Goal: Task Accomplishment & Management: Complete application form

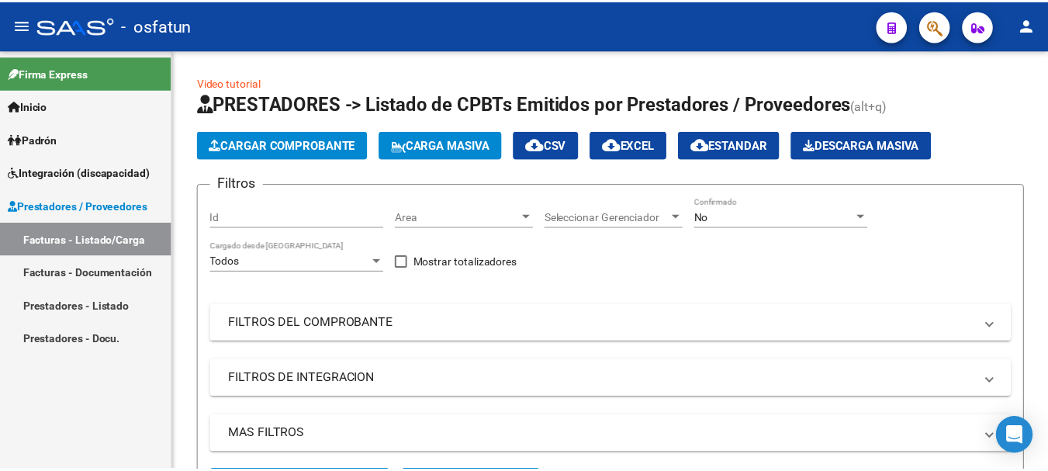
scroll to position [365, 0]
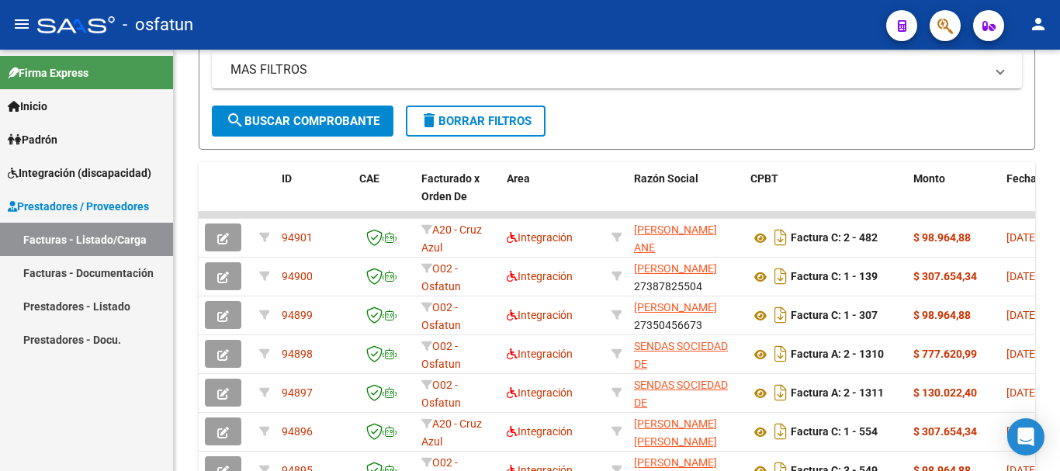
click at [43, 103] on span "Inicio" at bounding box center [28, 106] width 40 height 17
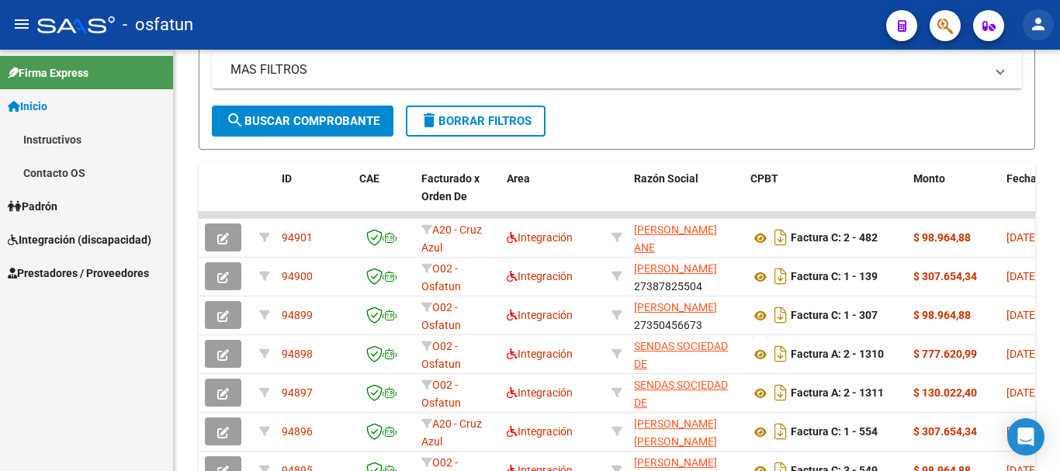
click at [1044, 25] on mat-icon "person" at bounding box center [1038, 24] width 19 height 19
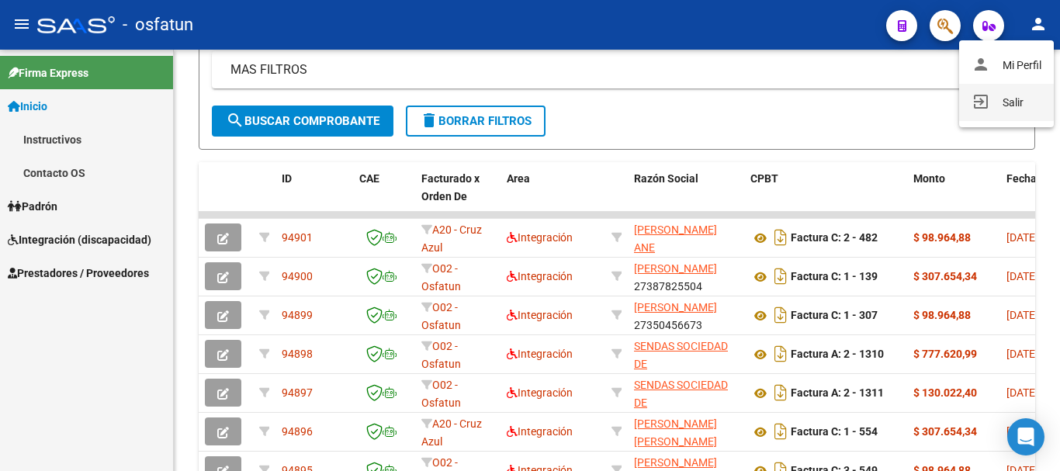
click at [1024, 109] on button "exit_to_app Salir" at bounding box center [1006, 102] width 95 height 37
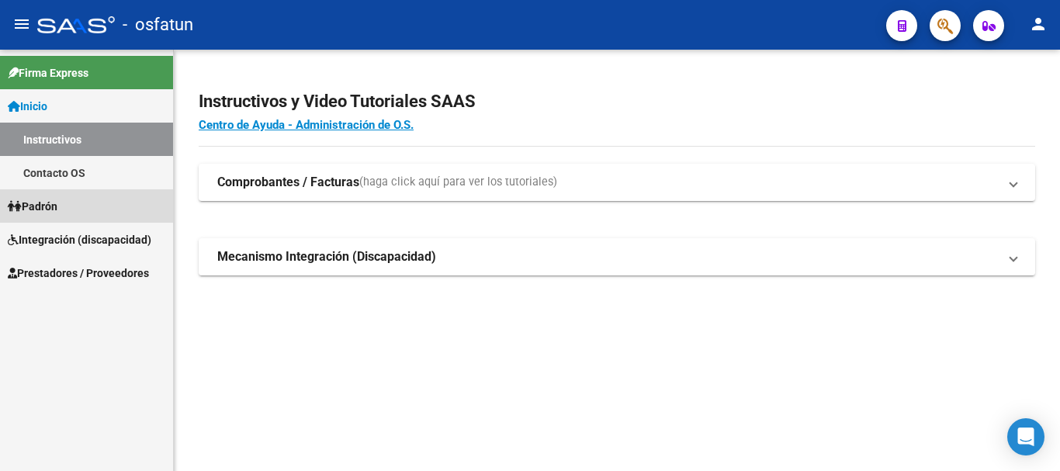
click at [39, 203] on span "Padrón" at bounding box center [33, 206] width 50 height 17
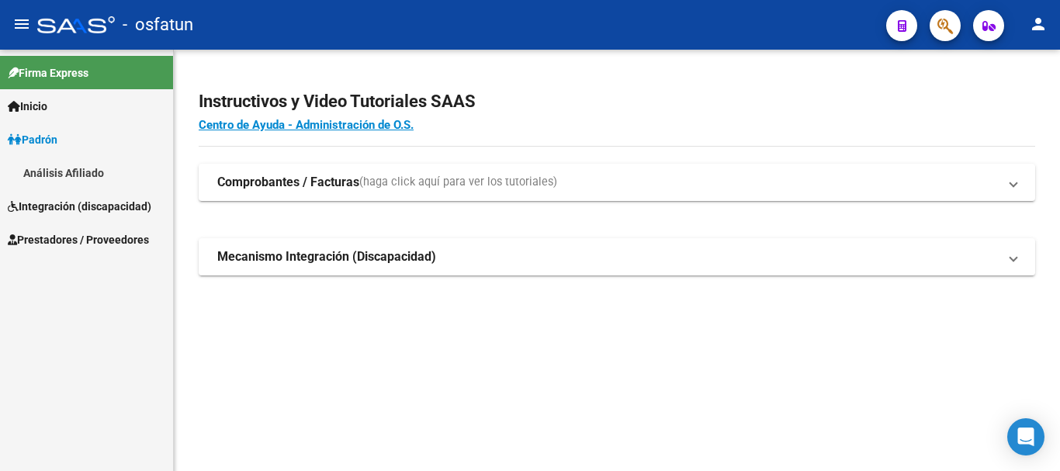
click at [40, 150] on link "Padrón" at bounding box center [86, 139] width 173 height 33
click at [1035, 26] on mat-icon "person" at bounding box center [1038, 24] width 19 height 19
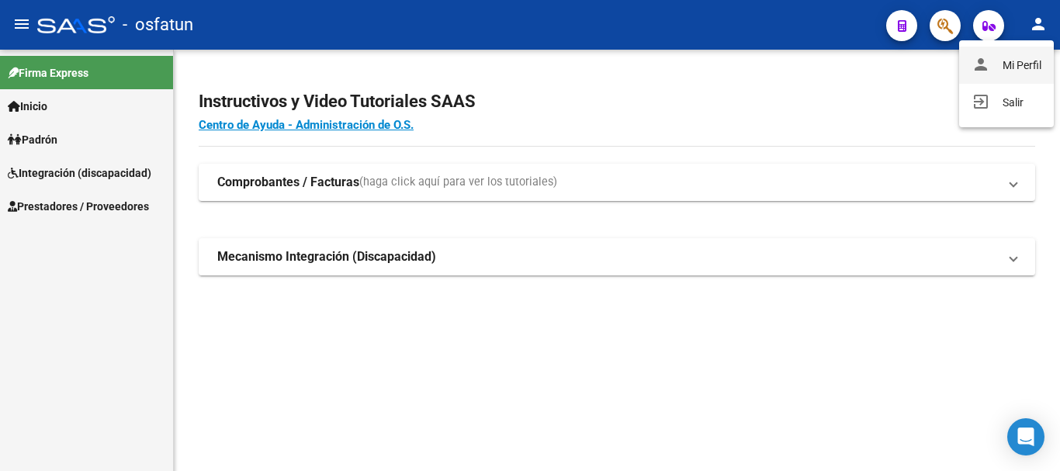
click at [1010, 66] on button "person Mi Perfil" at bounding box center [1006, 65] width 95 height 37
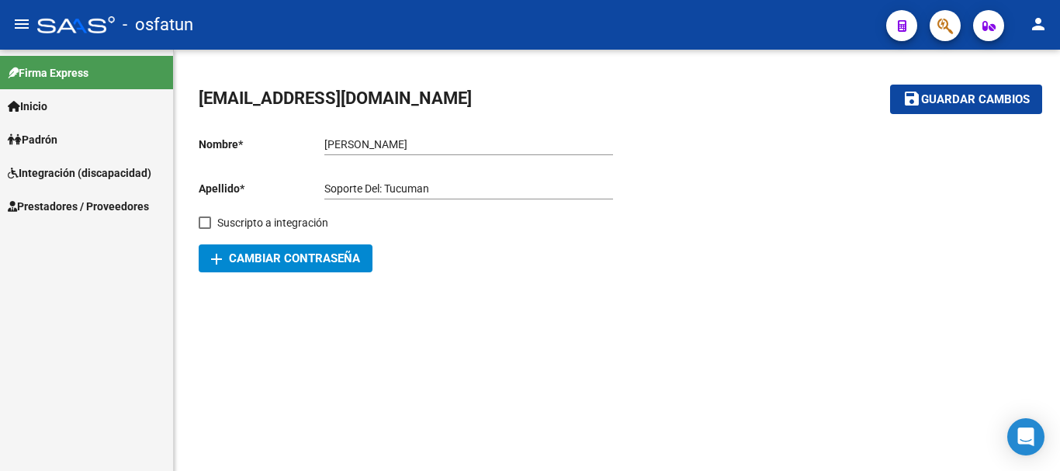
click at [57, 139] on span "Padrón" at bounding box center [33, 139] width 50 height 17
click at [67, 201] on span "Integración (discapacidad)" at bounding box center [80, 206] width 144 height 17
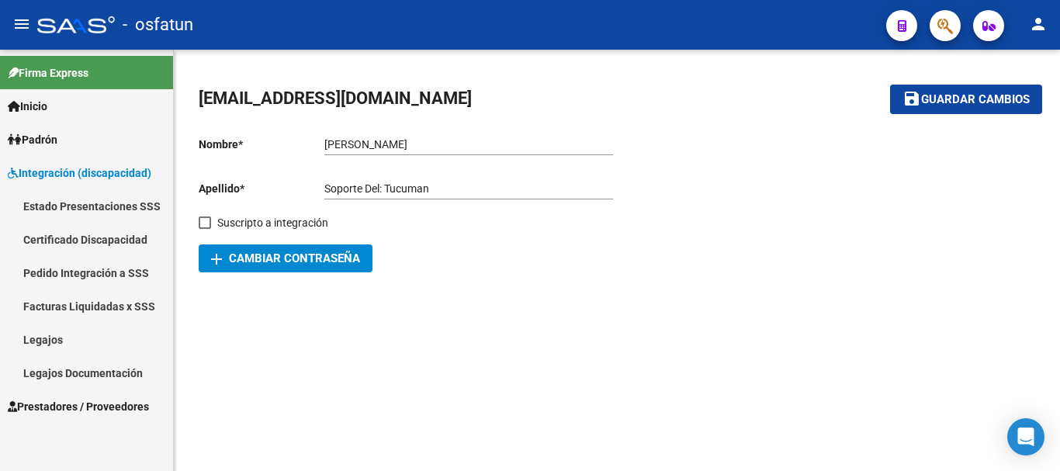
click at [58, 410] on span "Prestadores / Proveedores" at bounding box center [78, 406] width 141 height 17
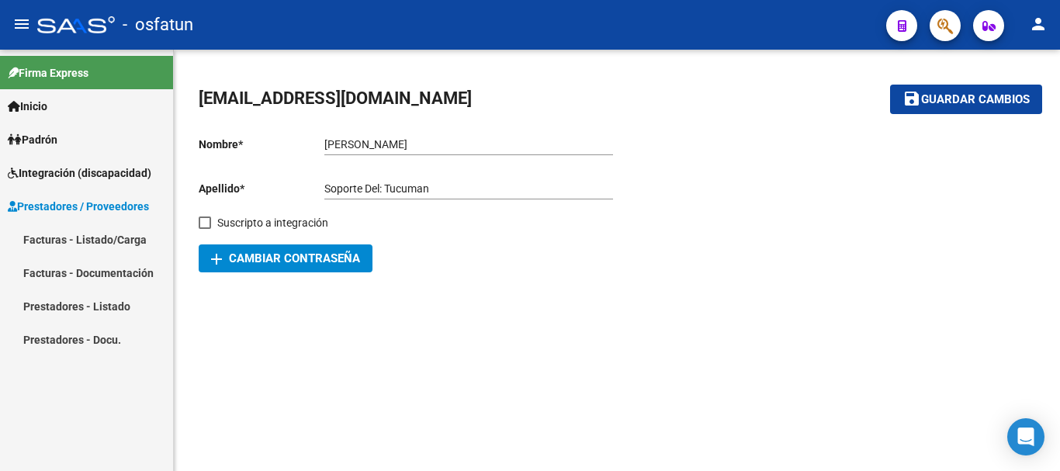
click at [64, 237] on link "Facturas - Listado/Carga" at bounding box center [86, 239] width 173 height 33
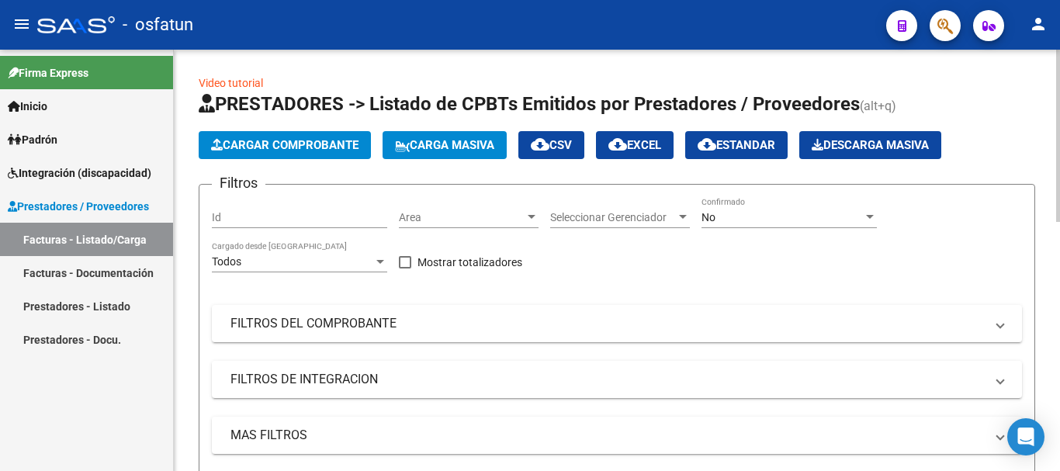
click at [287, 154] on button "Cargar Comprobante" at bounding box center [285, 145] width 172 height 28
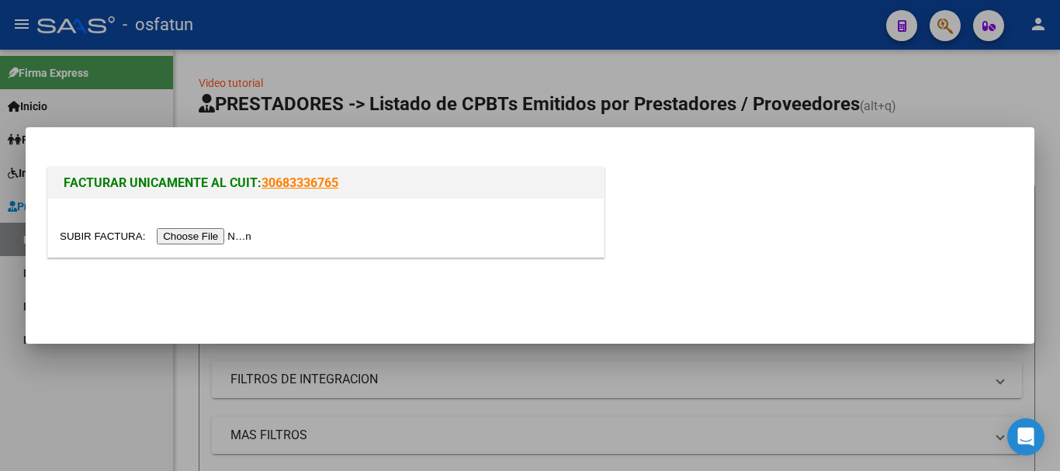
click at [241, 234] on input "file" at bounding box center [158, 236] width 196 height 16
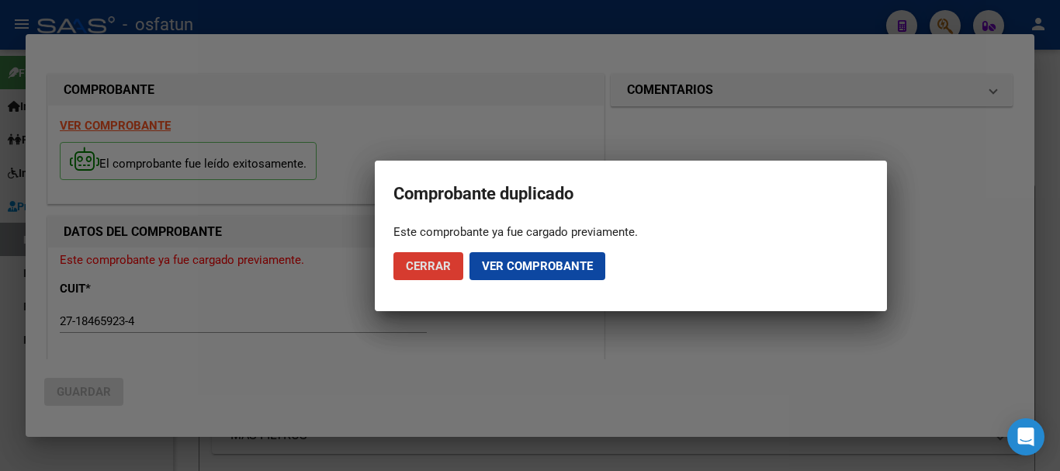
click at [421, 275] on button "Cerrar" at bounding box center [428, 266] width 70 height 28
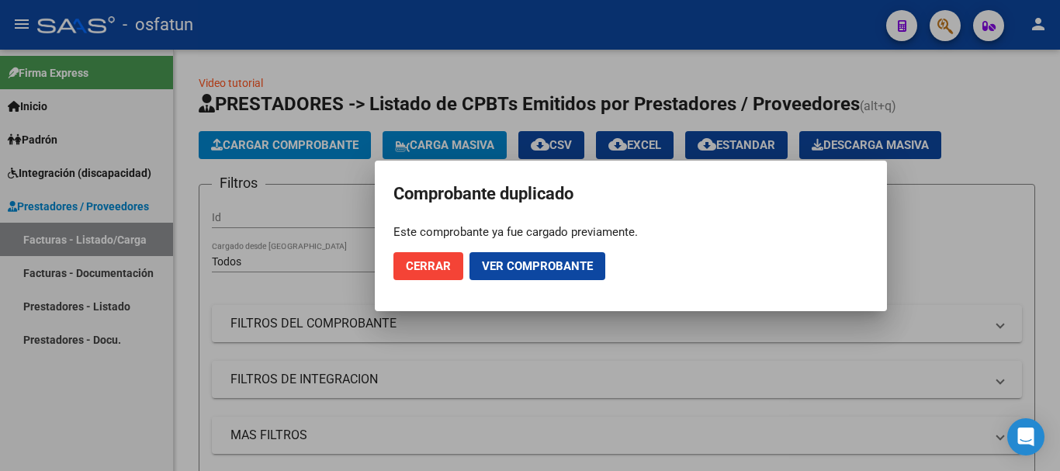
click at [418, 263] on span "Cerrar" at bounding box center [428, 266] width 45 height 14
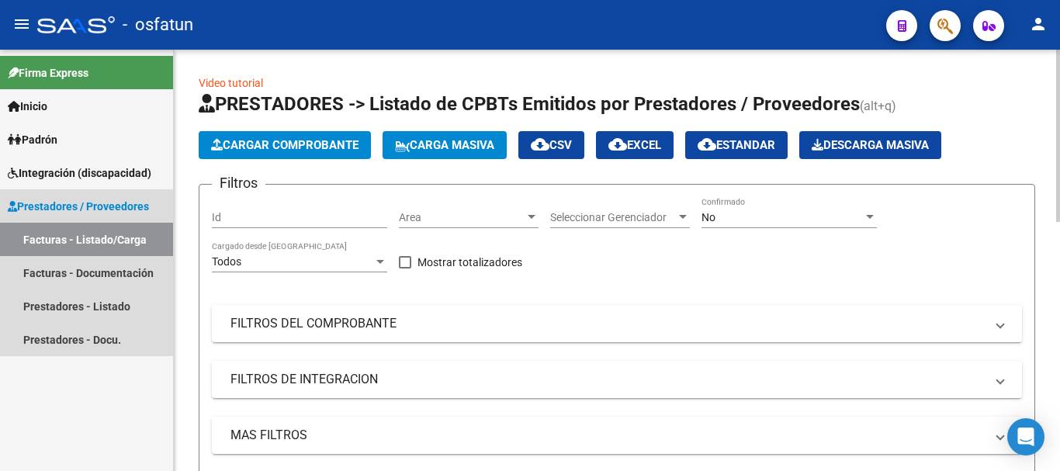
drag, startPoint x: 75, startPoint y: 203, endPoint x: 189, endPoint y: 241, distance: 119.5
click at [75, 204] on span "Prestadores / Proveedores" at bounding box center [78, 206] width 141 height 17
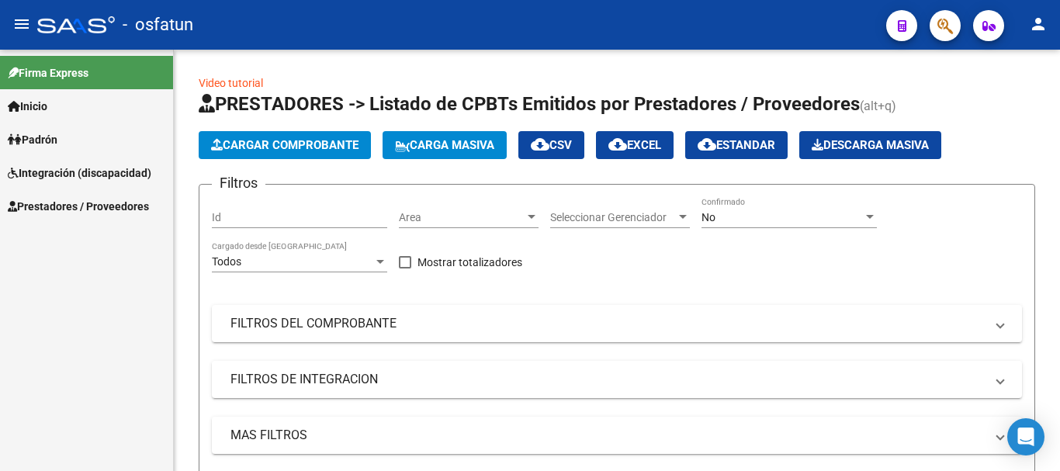
click at [65, 211] on span "Prestadores / Proveedores" at bounding box center [78, 206] width 141 height 17
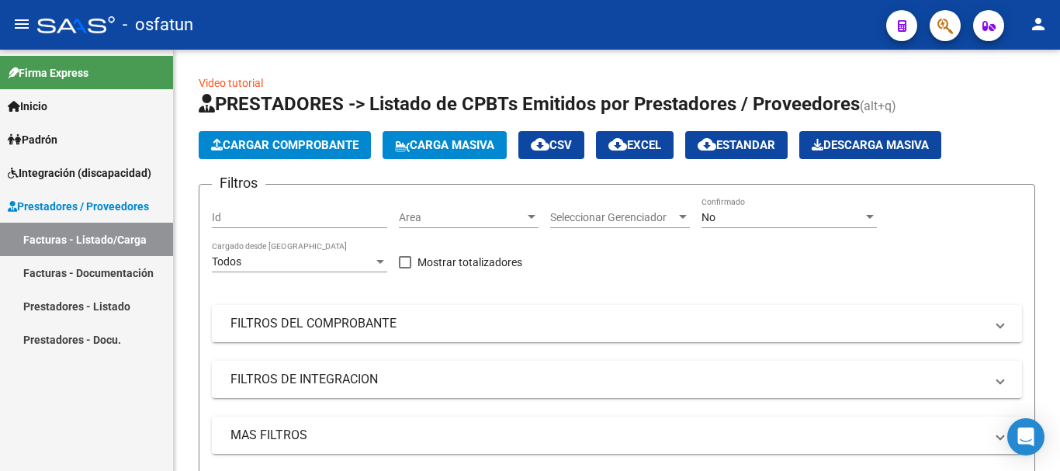
click at [70, 237] on link "Facturas - Listado/Carga" at bounding box center [86, 239] width 173 height 33
click at [131, 268] on link "Facturas - Documentación" at bounding box center [86, 272] width 173 height 33
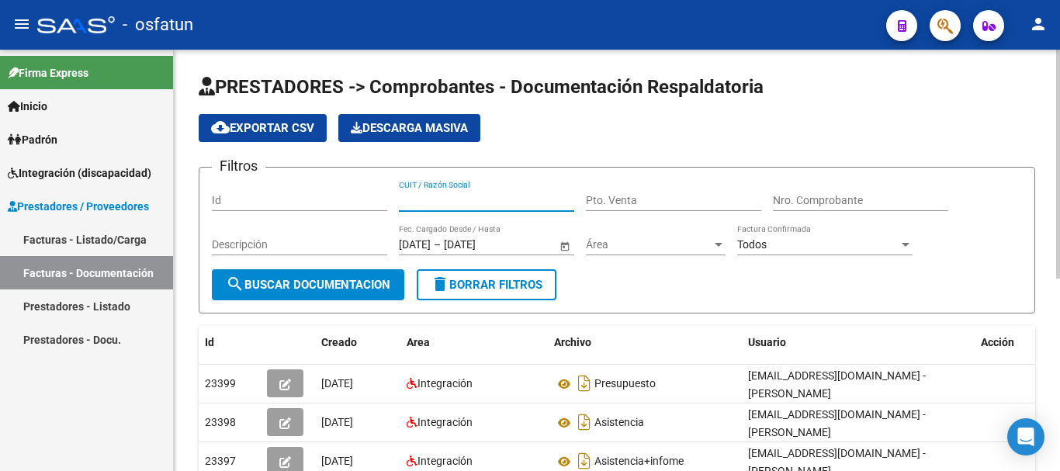
click at [507, 197] on input "CUIT / Razón Social" at bounding box center [486, 200] width 175 height 13
paste input "[PERSON_NAME]"
type input "[PERSON_NAME]"
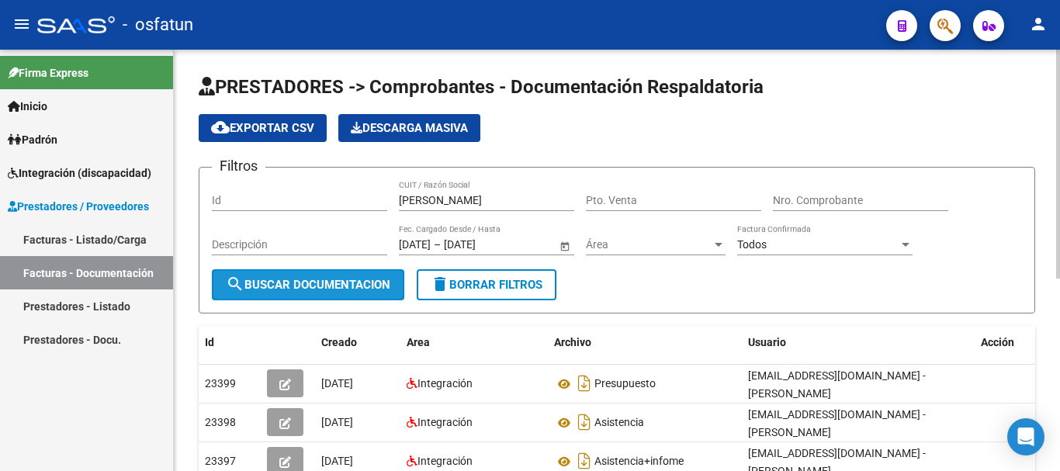
drag, startPoint x: 355, startPoint y: 276, endPoint x: 362, endPoint y: 281, distance: 8.4
click at [355, 278] on button "search Buscar Documentacion" at bounding box center [308, 284] width 192 height 31
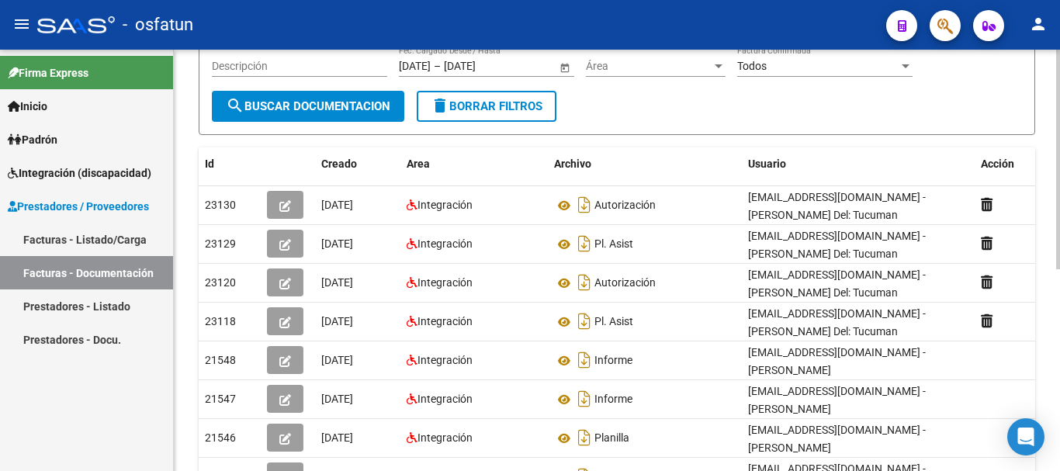
scroll to position [191, 0]
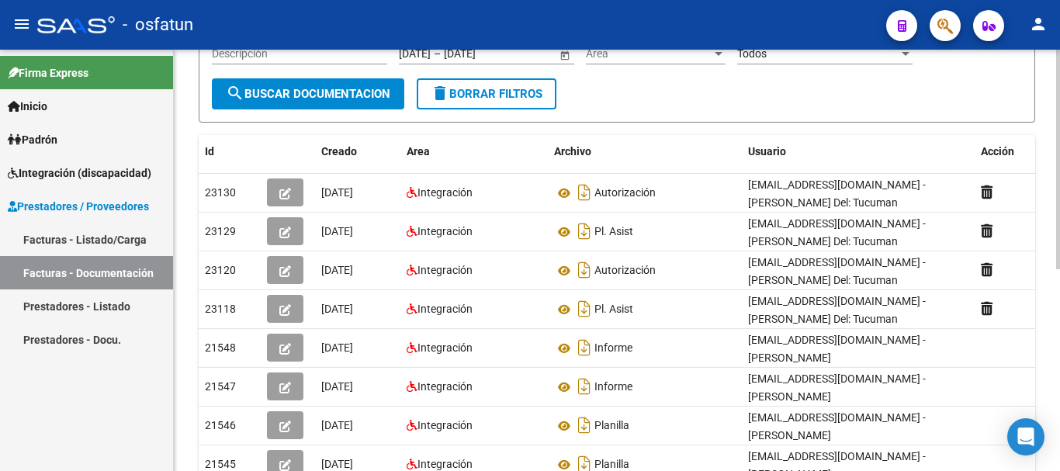
click at [1040, 277] on div "PRESTADORES -> Comprobantes - Documentación Respaldatoria cloud_download Export…" at bounding box center [619, 257] width 890 height 797
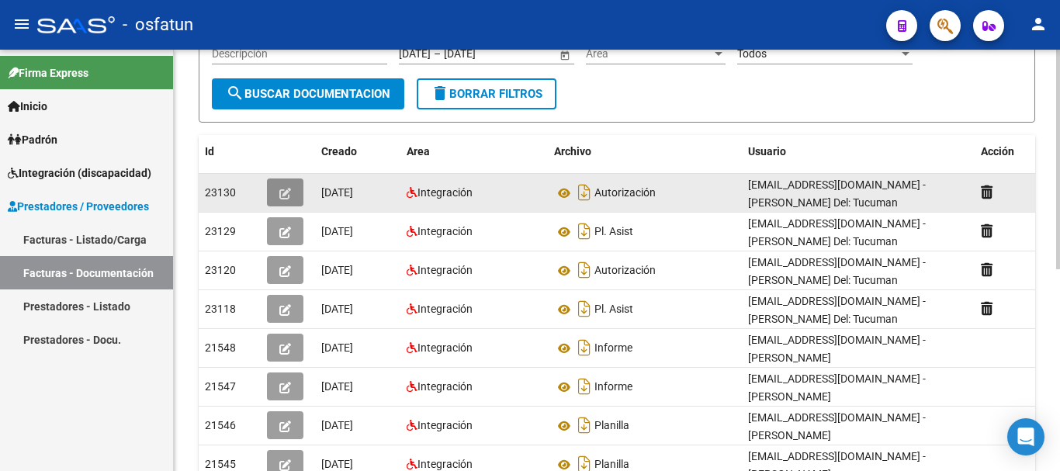
click at [282, 189] on icon "button" at bounding box center [285, 194] width 12 height 12
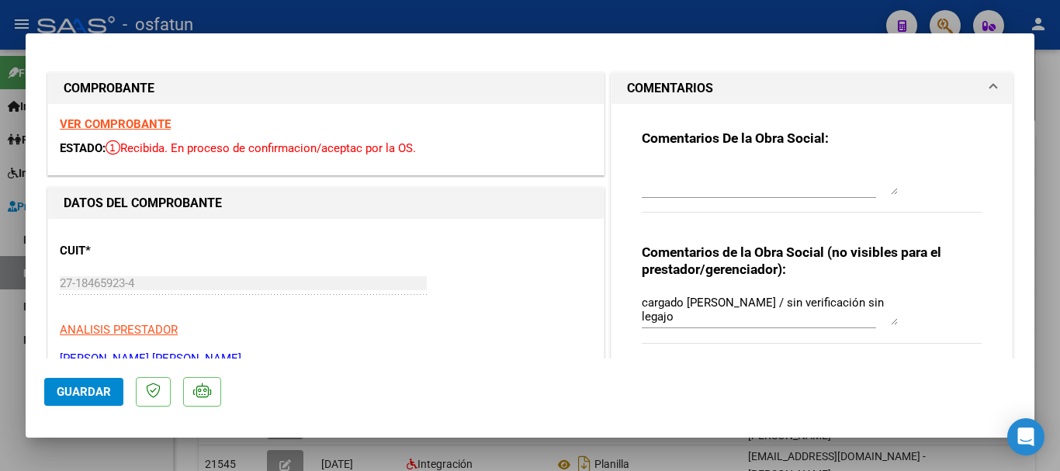
drag, startPoint x: 1021, startPoint y: 99, endPoint x: 998, endPoint y: 198, distance: 101.3
click at [998, 198] on mat-dialog-content "COMPROBANTE VER COMPROBANTE ESTADO: Recibida. En proceso de confirmacion/acepta…" at bounding box center [530, 205] width 1009 height 307
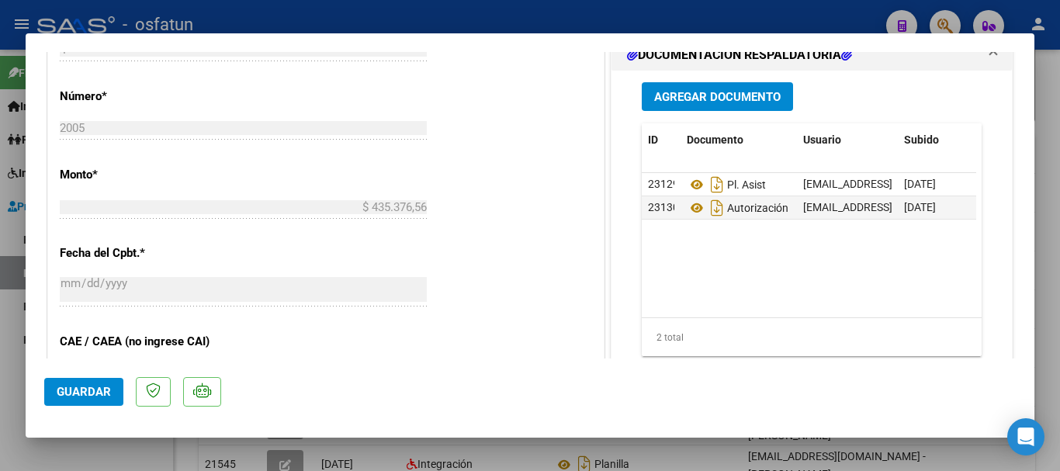
scroll to position [771, 0]
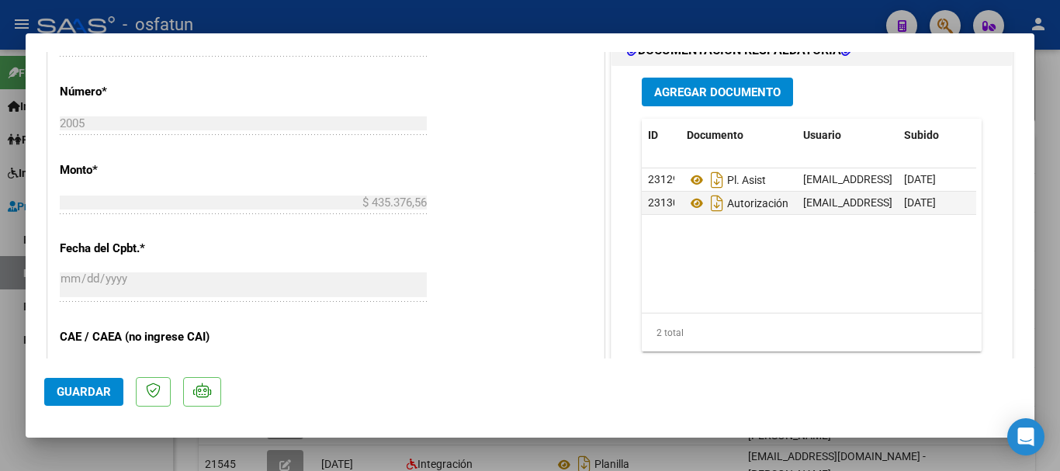
click at [1041, 268] on div at bounding box center [530, 235] width 1060 height 471
type input "$ 0,00"
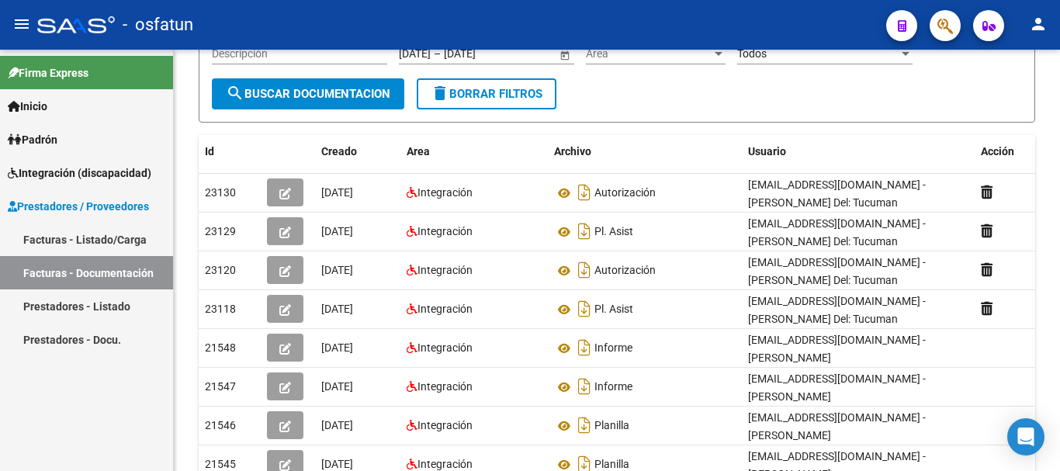
click at [68, 276] on link "Facturas - Documentación" at bounding box center [86, 272] width 173 height 33
click at [57, 169] on span "Integración (discapacidad)" at bounding box center [80, 173] width 144 height 17
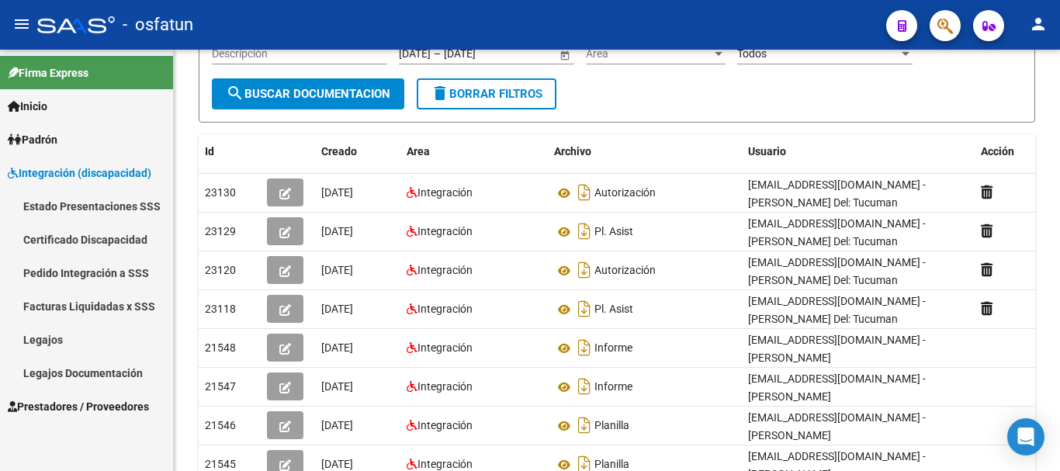
click at [87, 397] on link "Prestadores / Proveedores" at bounding box center [86, 406] width 173 height 33
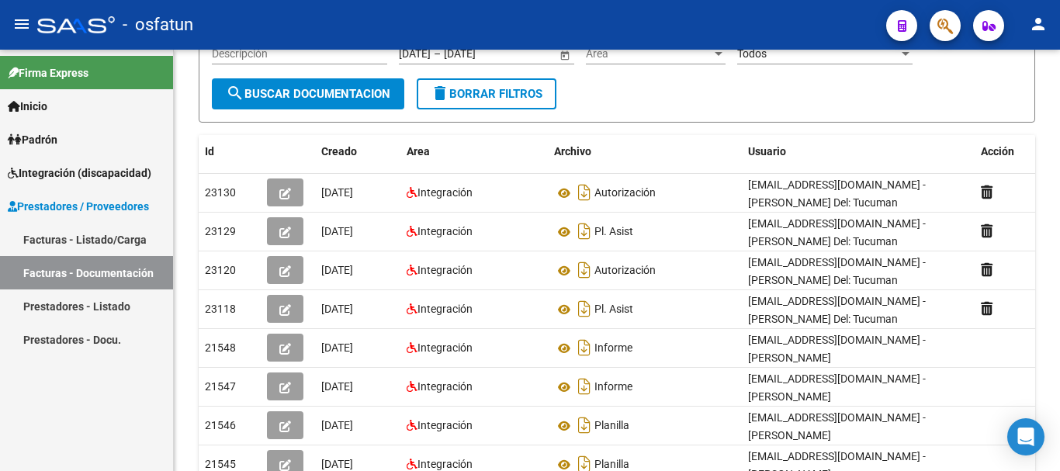
click at [61, 242] on link "Facturas - Listado/Carga" at bounding box center [86, 239] width 173 height 33
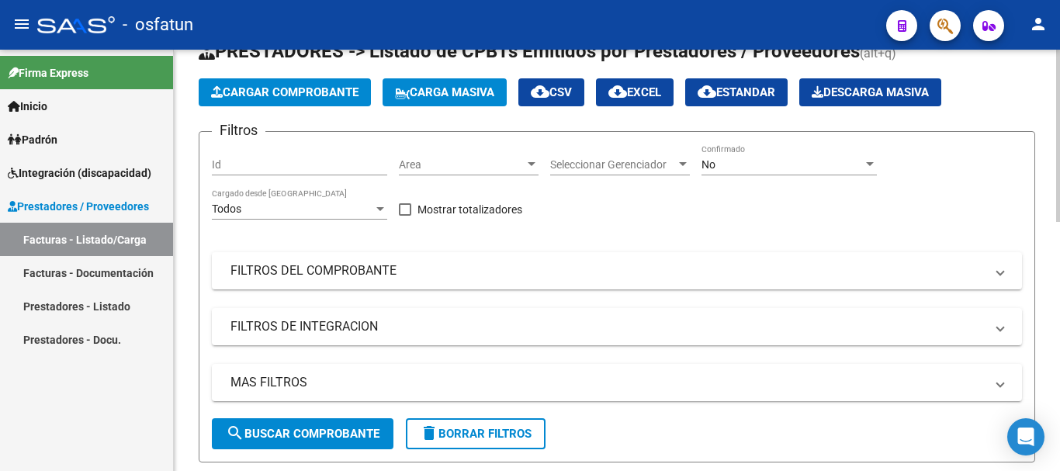
scroll to position [12, 0]
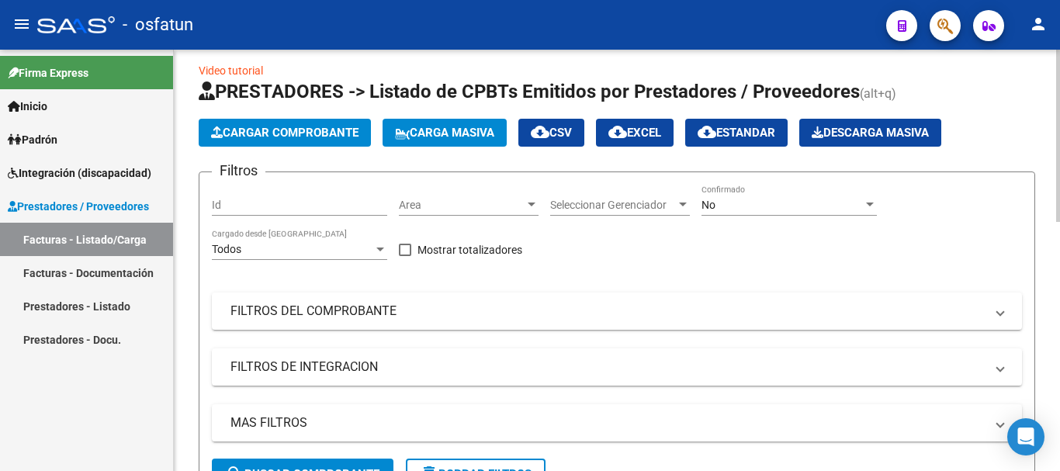
click at [1048, 216] on div at bounding box center [1058, 141] width 4 height 172
click at [299, 133] on span "Cargar Comprobante" at bounding box center [284, 133] width 147 height 14
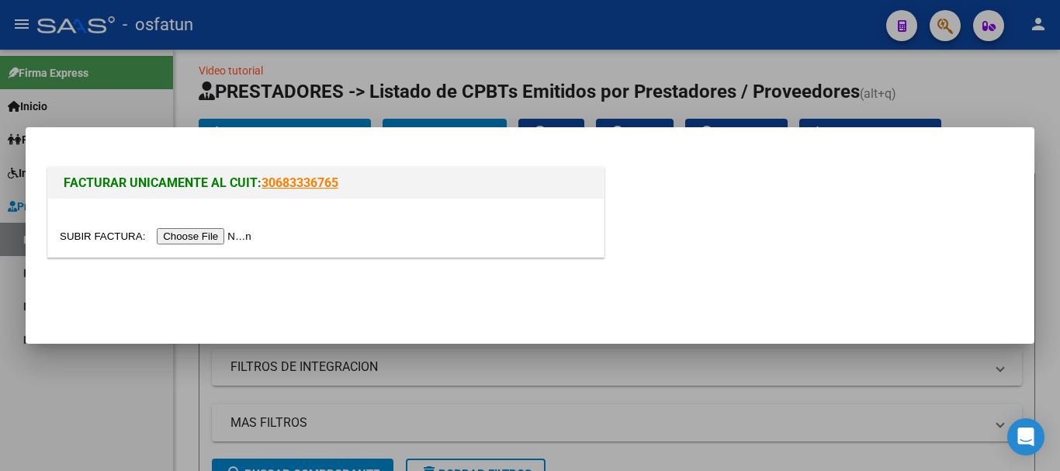
click at [242, 237] on input "file" at bounding box center [158, 236] width 196 height 16
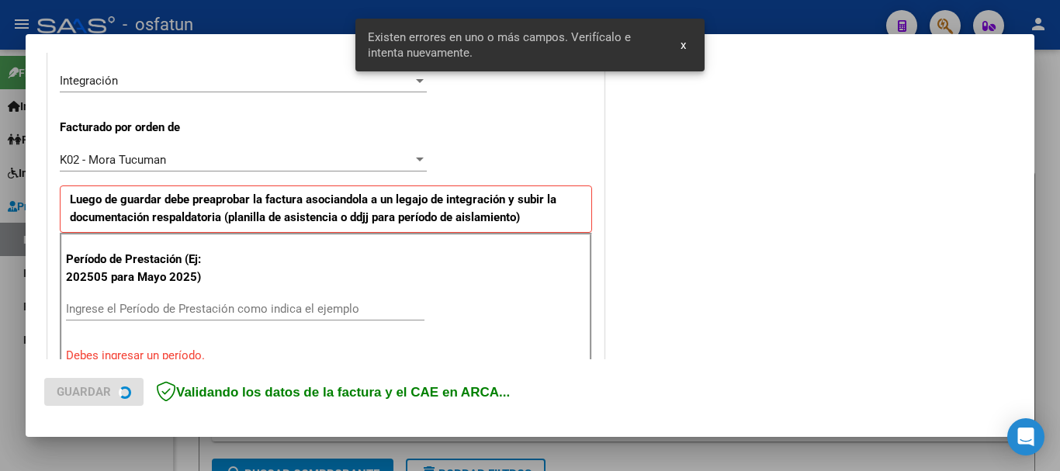
scroll to position [437, 0]
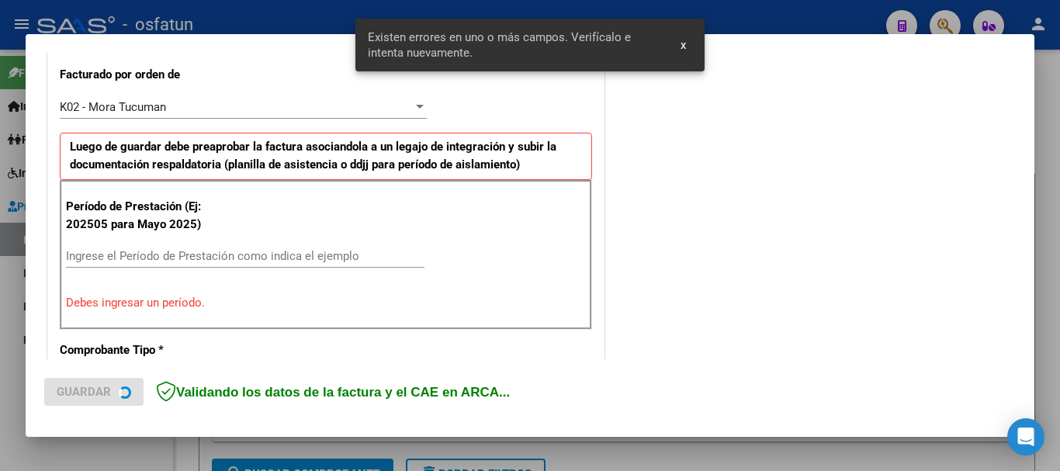
click at [775, 88] on div "COMENTARIOS Comentarios De la Obra Social: Comentarios de la Obra Social (no vi…" at bounding box center [812, 417] width 408 height 1556
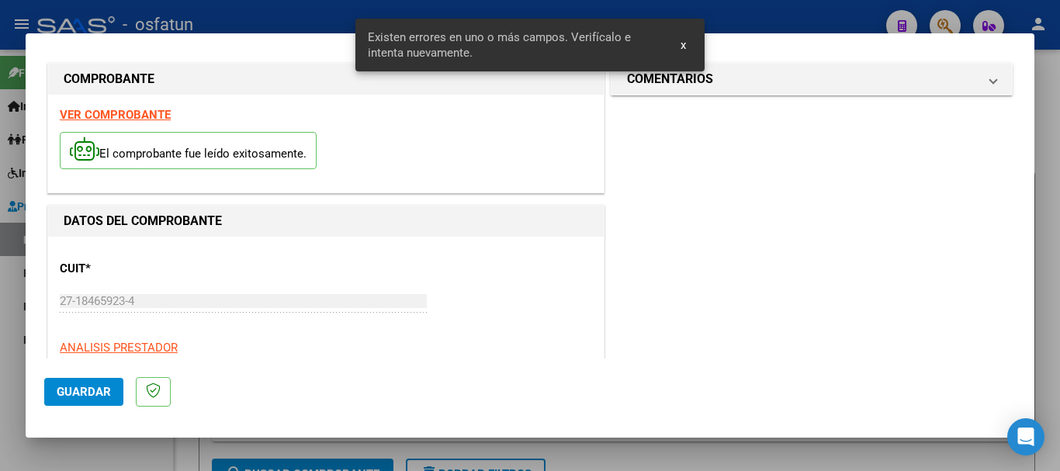
scroll to position [4, 0]
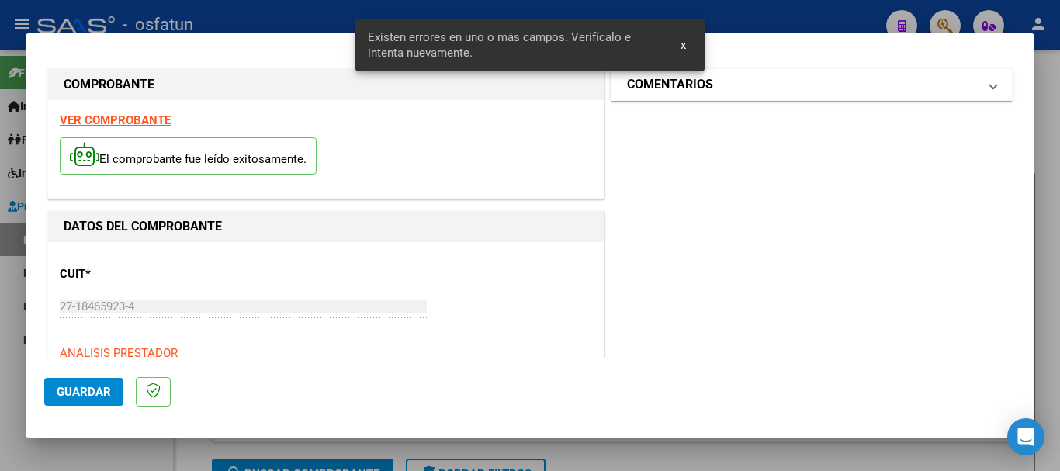
click at [802, 87] on mat-panel-title "COMENTARIOS" at bounding box center [802, 84] width 351 height 19
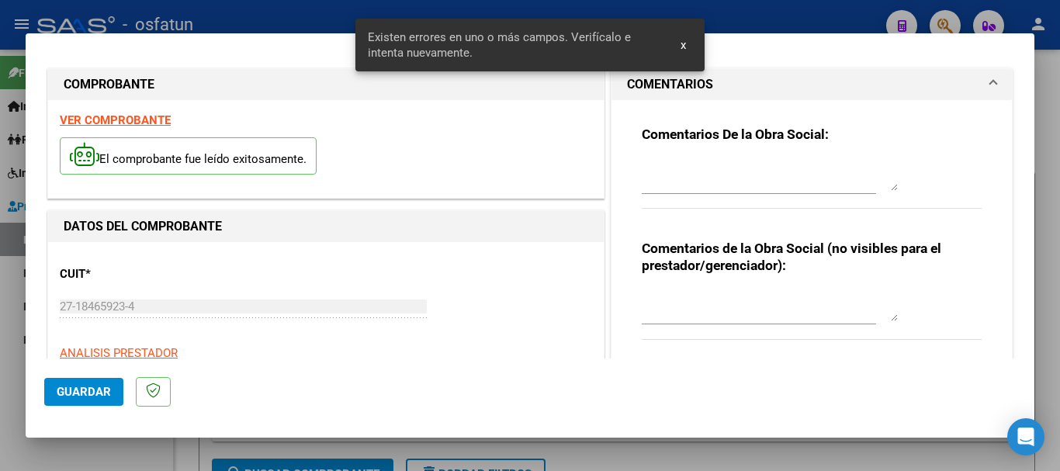
click at [692, 301] on textarea at bounding box center [770, 305] width 256 height 31
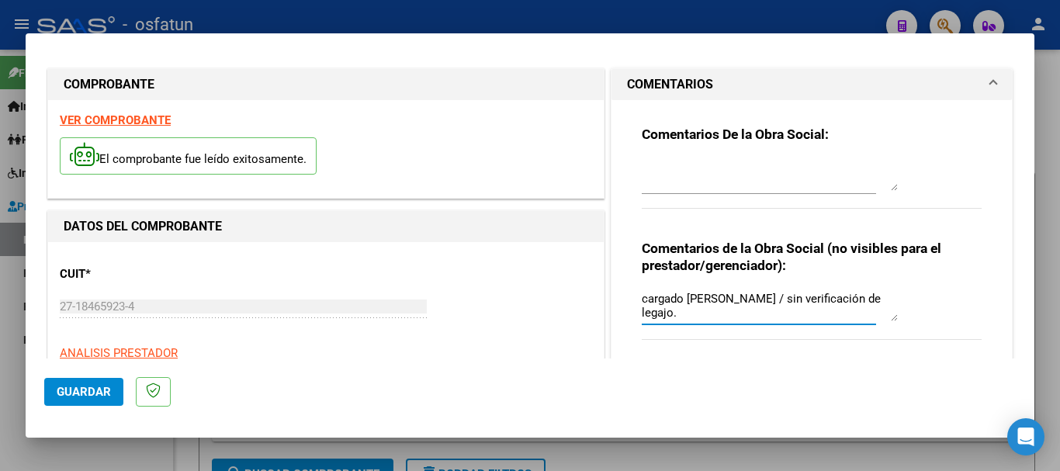
type textarea "cargado [PERSON_NAME] / sin verificación de legajo."
drag, startPoint x: 47, startPoint y: 315, endPoint x: 242, endPoint y: 337, distance: 196.0
click at [246, 338] on div "CUIT * 27-18465923-4 Ingresar CUIT ANALISIS PRESTADOR [PERSON_NAME] [PERSON_NAM…" at bounding box center [326, 322] width 532 height 137
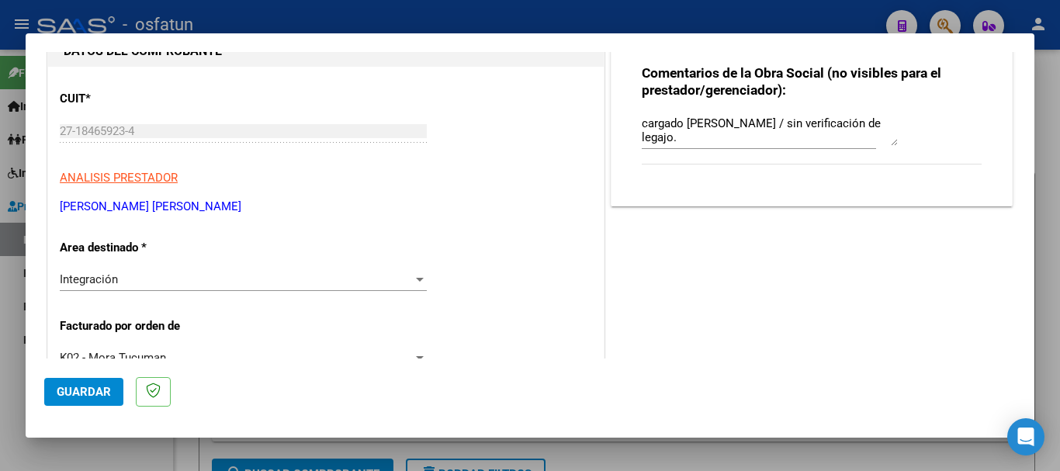
scroll to position [184, 0]
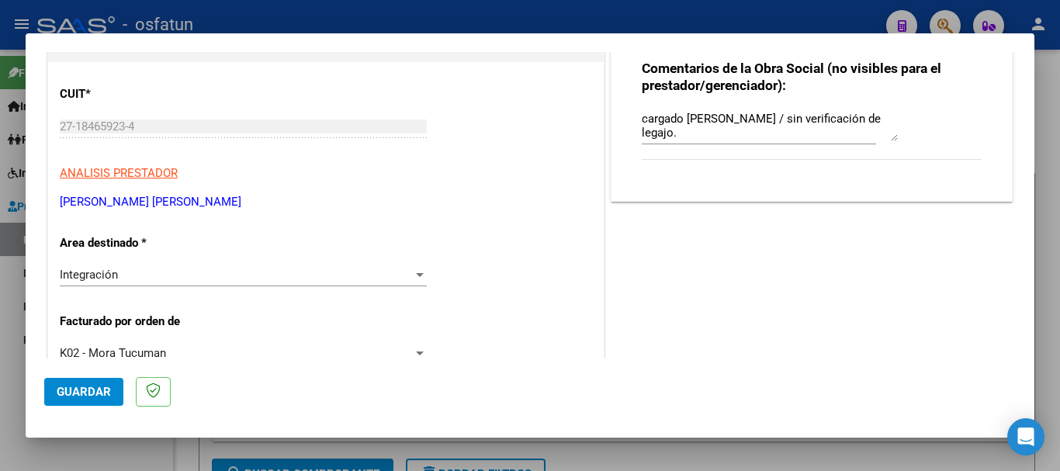
drag, startPoint x: 221, startPoint y: 201, endPoint x: 53, endPoint y: 206, distance: 168.5
copy p "[PERSON_NAME] [PERSON_NAME]"
drag, startPoint x: 1022, startPoint y: 133, endPoint x: 1027, endPoint y: 110, distance: 23.9
click at [1027, 110] on mat-dialog-content "COMPROBANTE VER COMPROBANTE El comprobante fue leído exitosamente. DATOS DEL CO…" at bounding box center [530, 205] width 1009 height 307
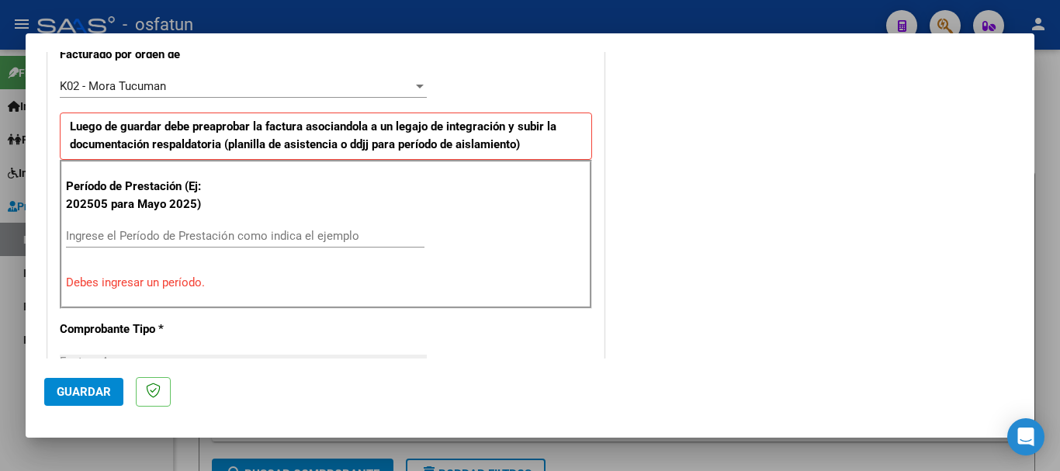
scroll to position [473, 0]
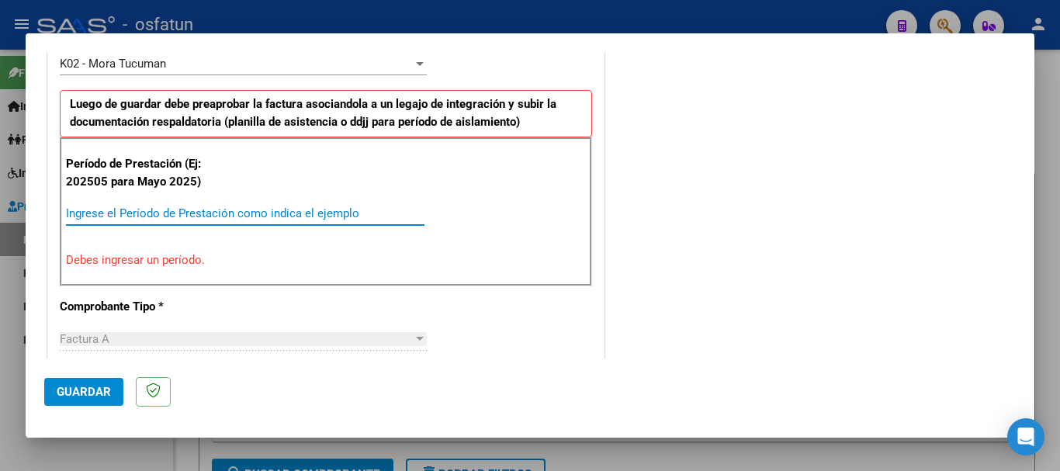
click at [143, 213] on input "Ingrese el Período de Prestación como indica el ejemplo" at bounding box center [245, 213] width 358 height 14
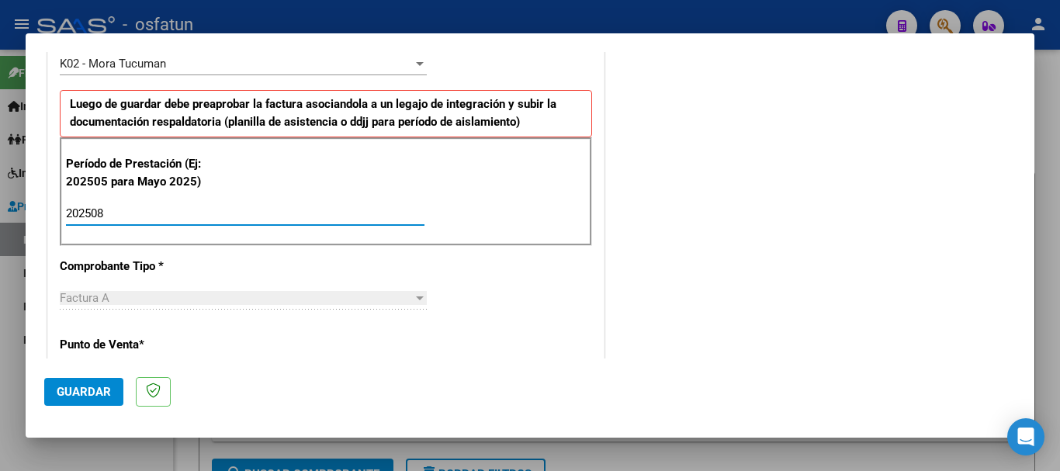
type input "202508"
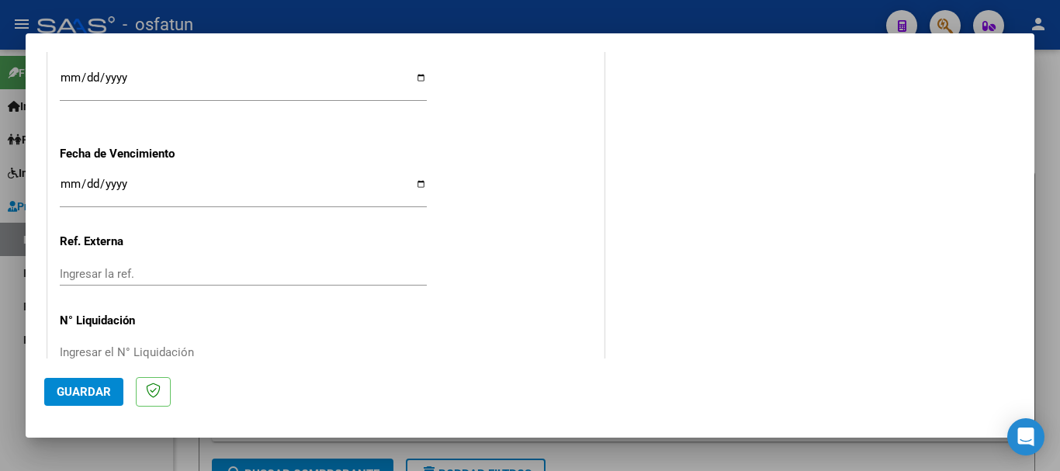
scroll to position [1226, 0]
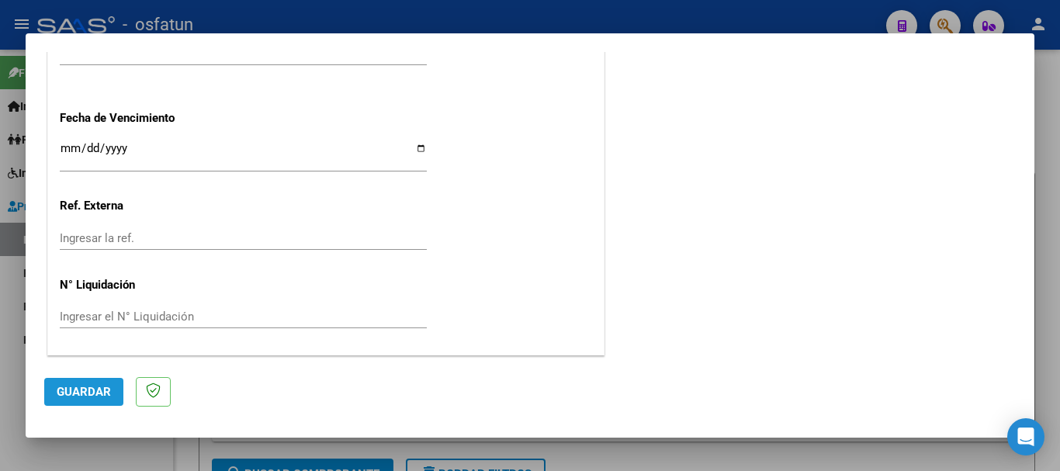
drag, startPoint x: 98, startPoint y: 380, endPoint x: 90, endPoint y: 382, distance: 7.9
click at [97, 380] on button "Guardar" at bounding box center [83, 392] width 79 height 28
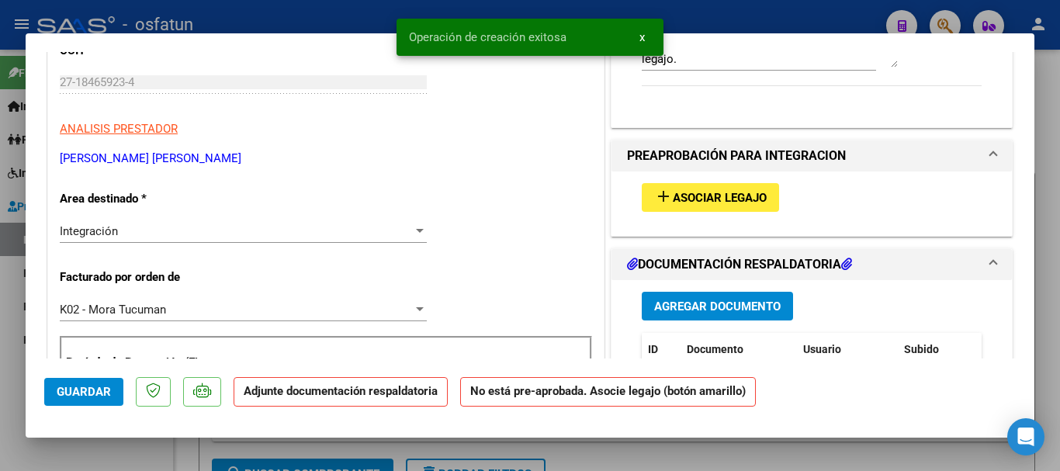
scroll to position [279, 0]
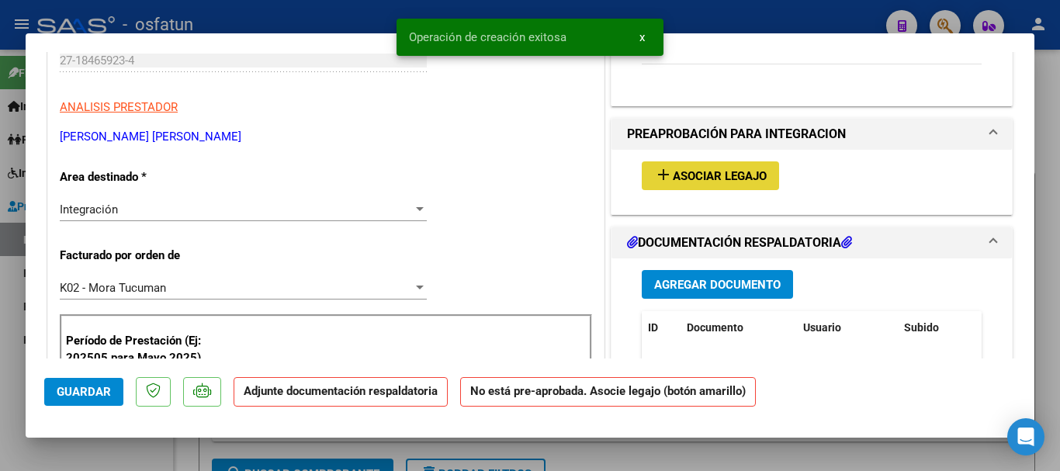
click at [753, 179] on span "Asociar Legajo" at bounding box center [720, 176] width 94 height 14
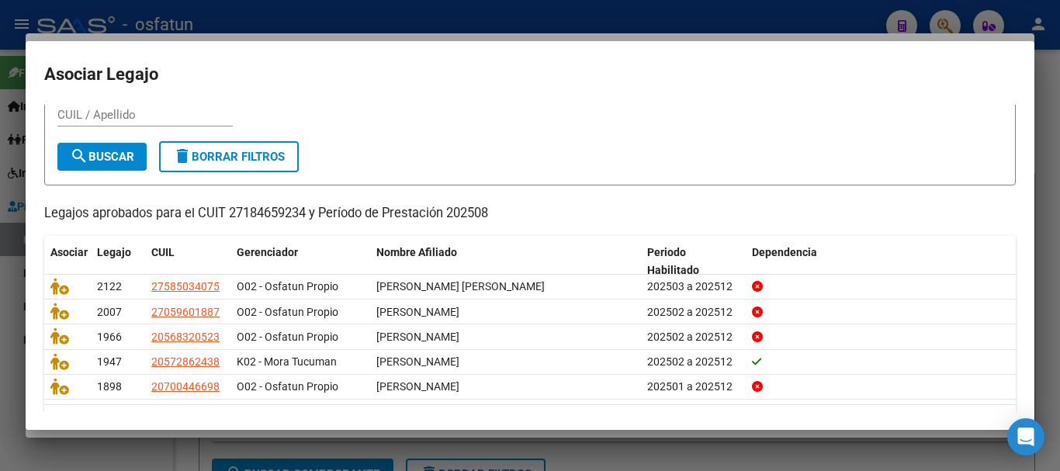
scroll to position [56, 0]
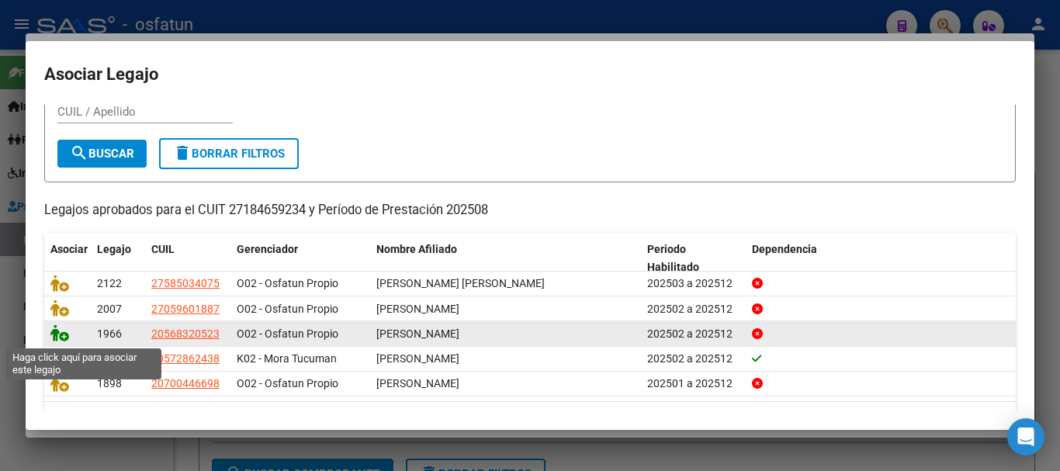
click at [58, 335] on icon at bounding box center [59, 332] width 19 height 17
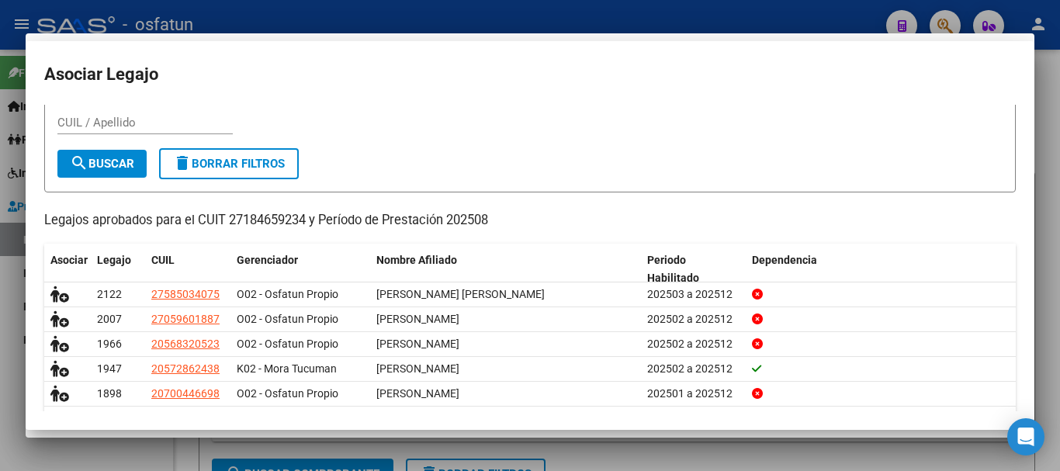
scroll to position [0, 0]
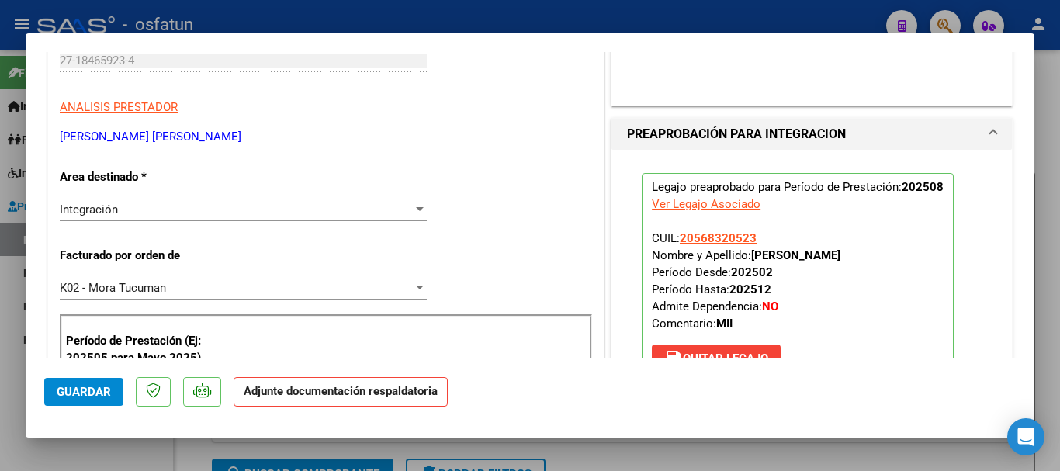
drag, startPoint x: 746, startPoint y: 260, endPoint x: 926, endPoint y: 258, distance: 180.0
click at [935, 258] on p "Legajo preaprobado para Período de Prestación: 202508 Ver Legajo Asociado CUIL:…" at bounding box center [798, 276] width 312 height 206
copy strong "[PERSON_NAME]"
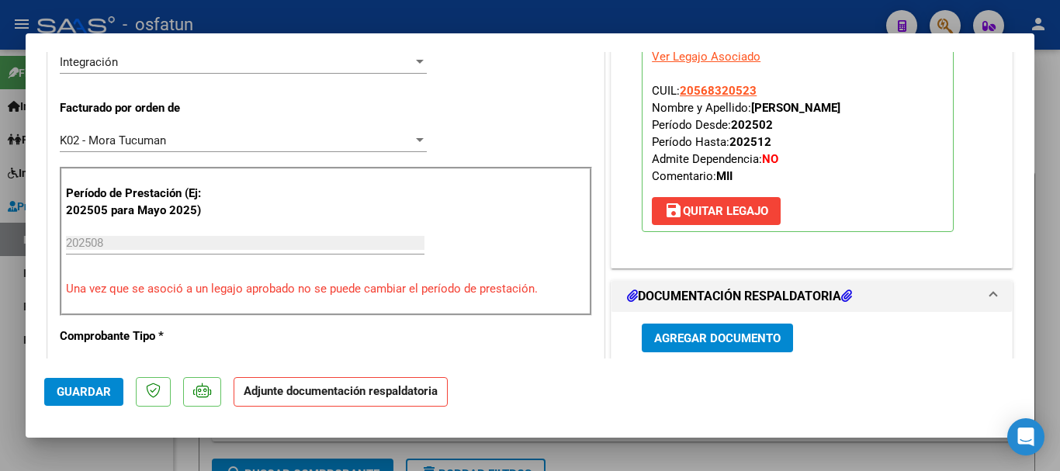
scroll to position [392, 0]
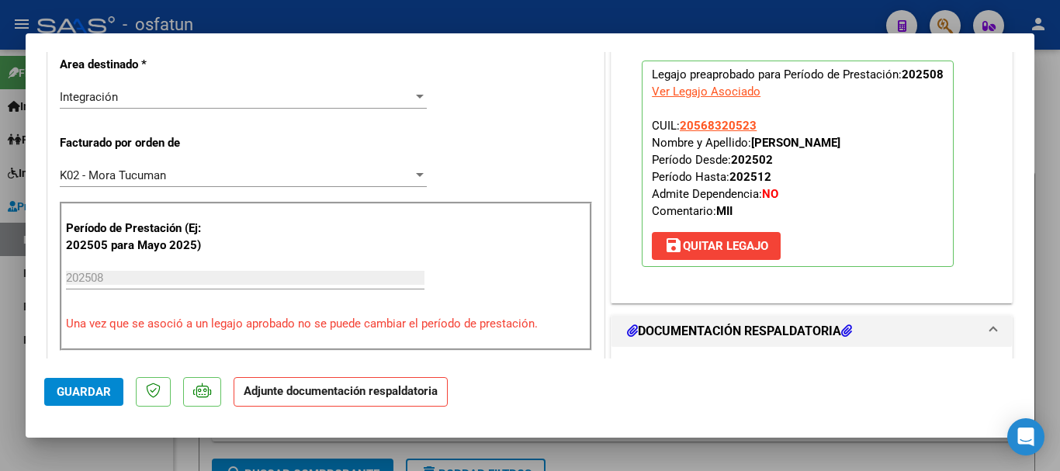
copy strong "[PERSON_NAME]"
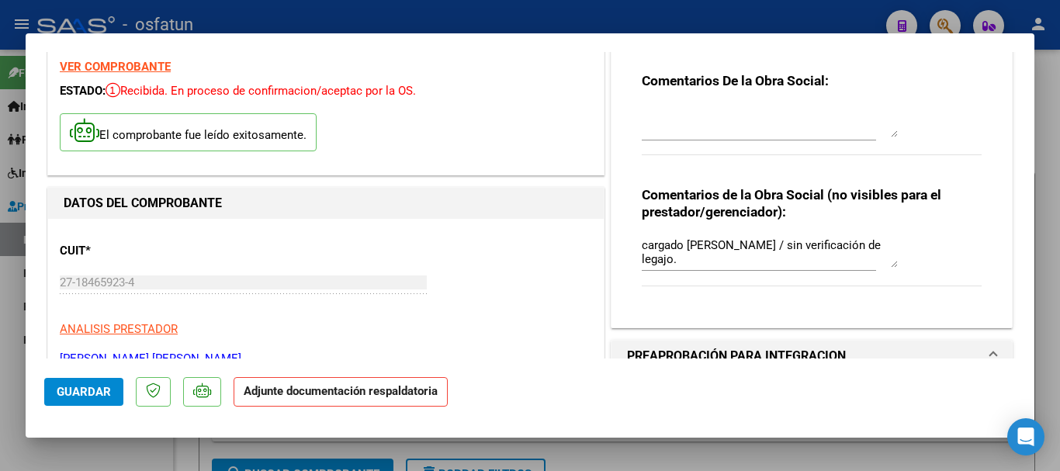
scroll to position [45, 0]
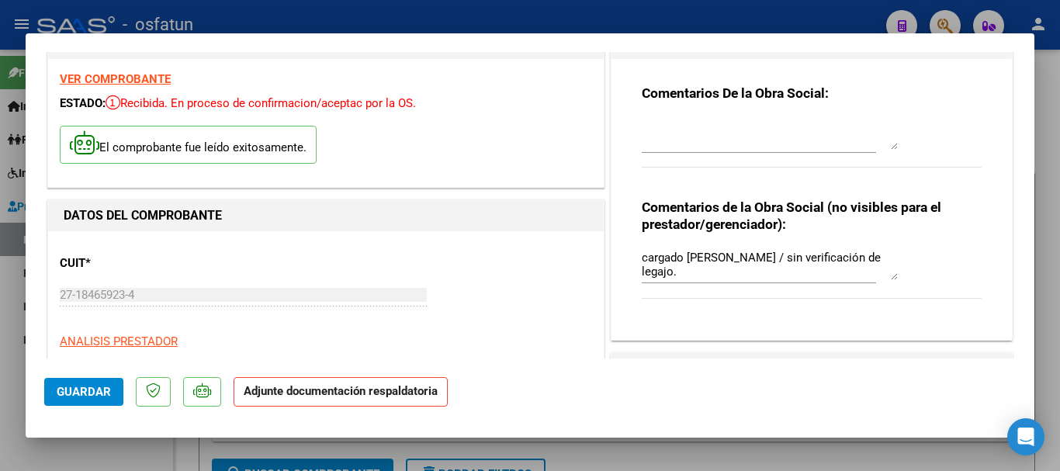
click at [754, 138] on textarea at bounding box center [770, 134] width 256 height 31
paste textarea "[PERSON_NAME]"
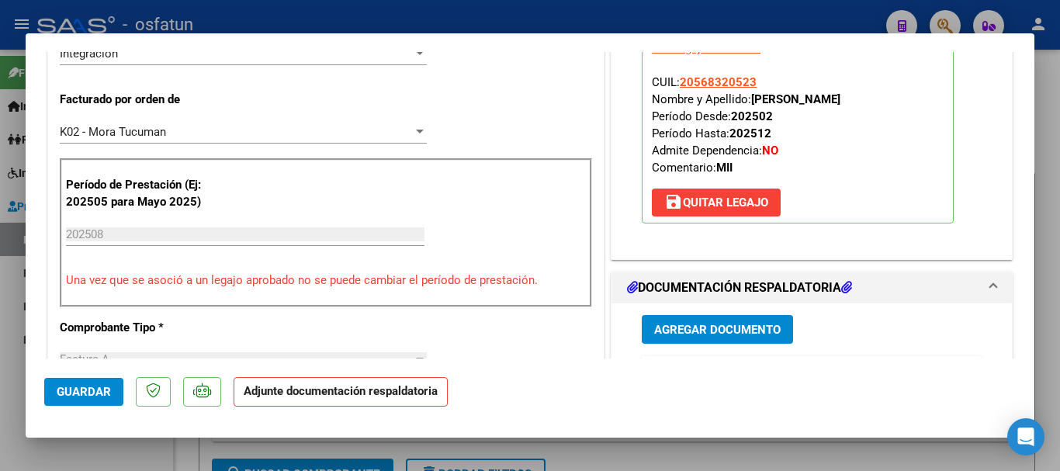
scroll to position [379, 0]
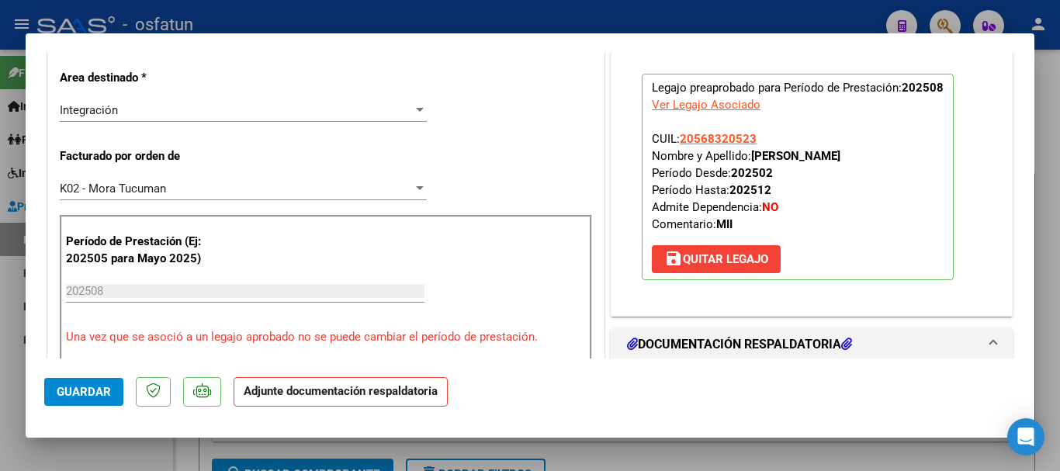
drag, startPoint x: 674, startPoint y: 137, endPoint x: 743, endPoint y: 135, distance: 69.1
click at [753, 135] on p "Legajo preaprobado para Período de Prestación: 202508 Ver Legajo Asociado CUIL:…" at bounding box center [798, 177] width 312 height 206
copy span "20568320523"
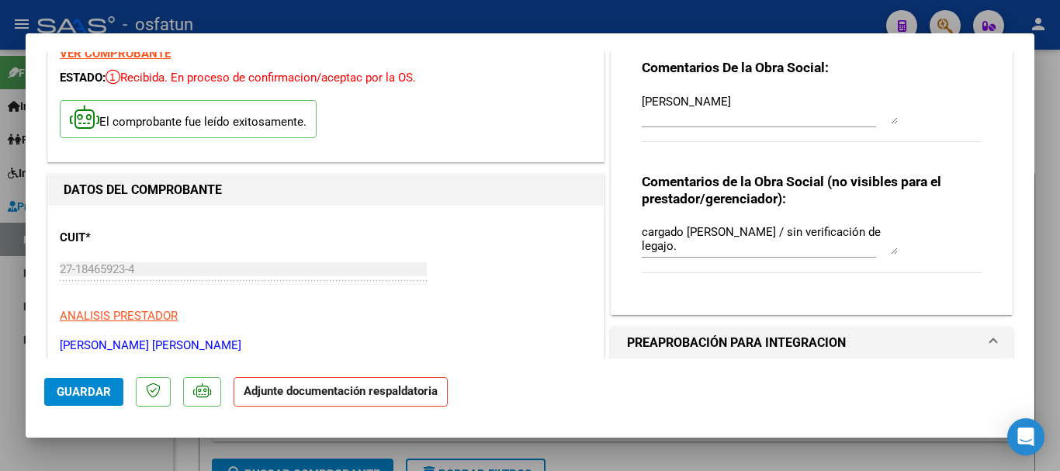
scroll to position [0, 0]
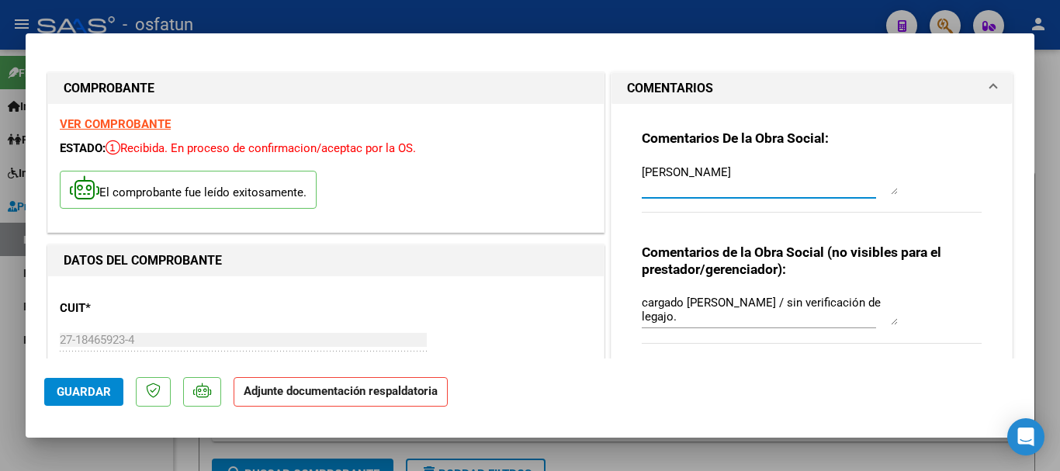
click at [845, 174] on textarea "[PERSON_NAME]" at bounding box center [770, 179] width 256 height 31
paste textarea "20568320523"
type textarea "[PERSON_NAME] 20568320523 afiliado inaccesible en autorizador por eso no se aso…"
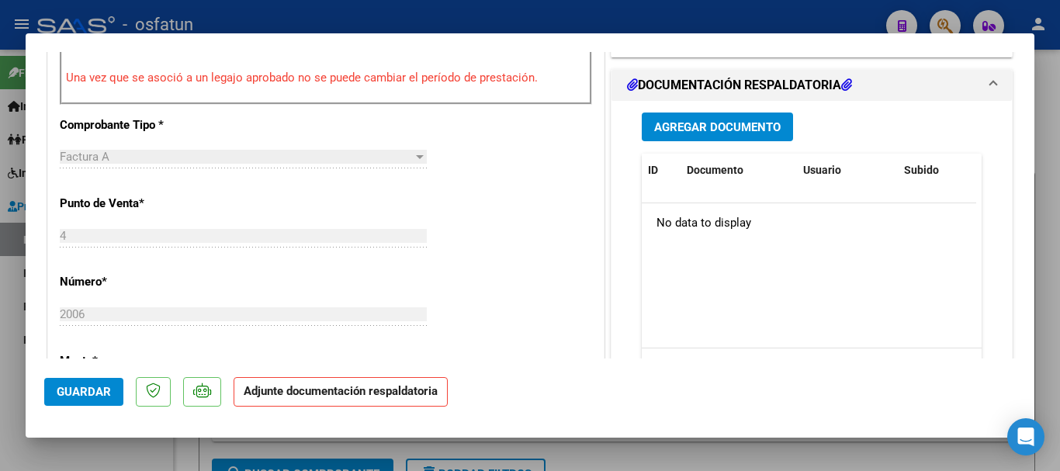
scroll to position [646, 0]
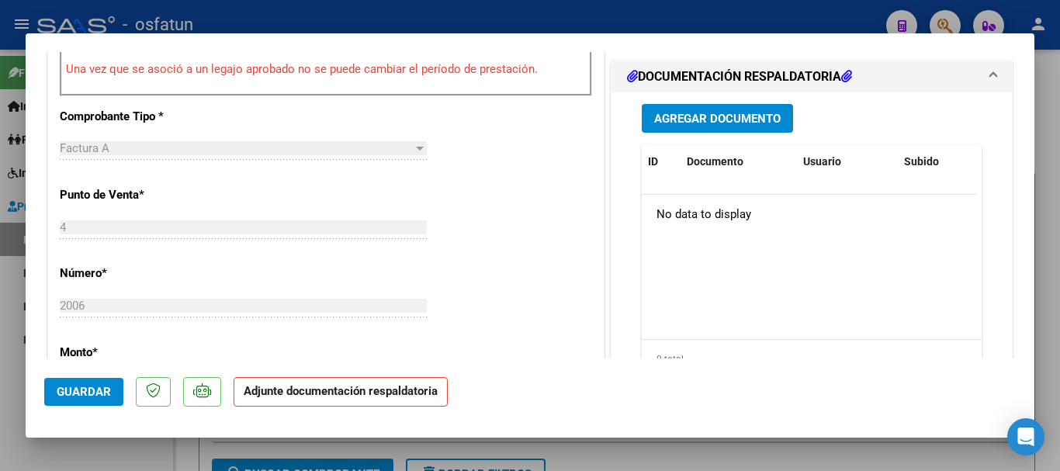
drag, startPoint x: 1051, startPoint y: 256, endPoint x: 1059, endPoint y: 289, distance: 33.5
click at [1048, 258] on div at bounding box center [530, 235] width 1060 height 471
type input "$ 0,00"
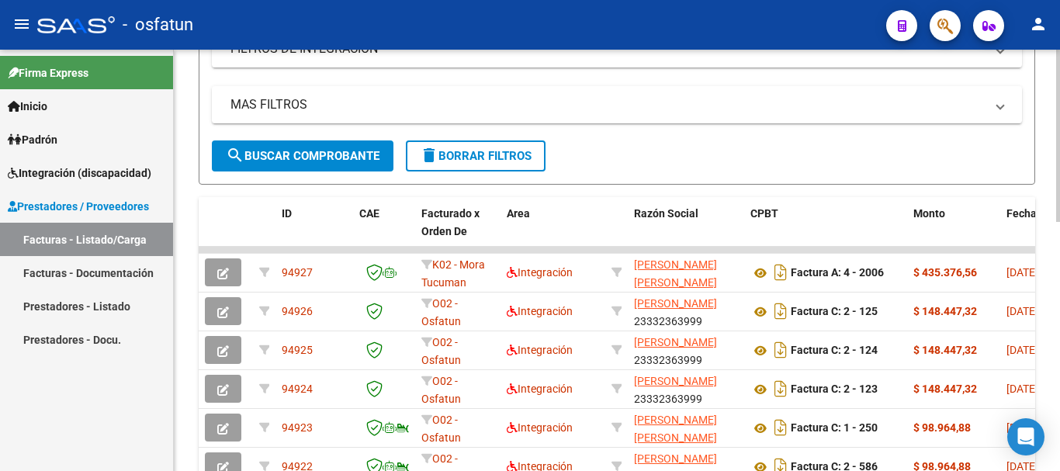
scroll to position [388, 0]
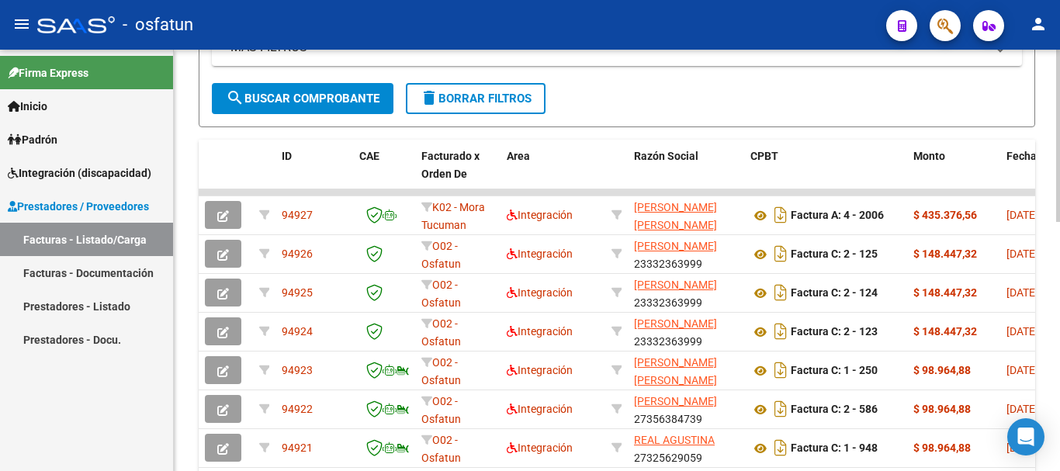
click at [1048, 289] on div "Video tutorial PRESTADORES -> Listado de CPBTs Emitidos por Prestadores / Prove…" at bounding box center [619, 170] width 890 height 1016
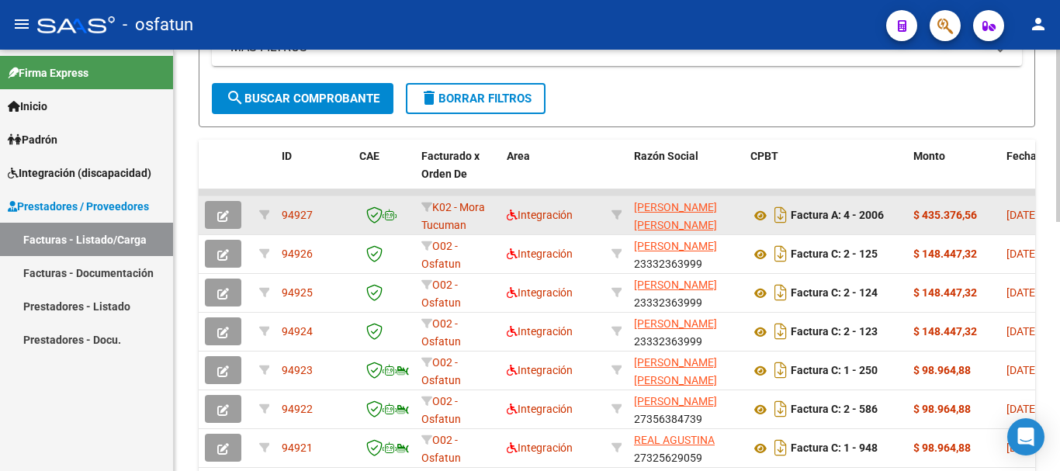
click at [228, 215] on icon "button" at bounding box center [223, 216] width 12 height 12
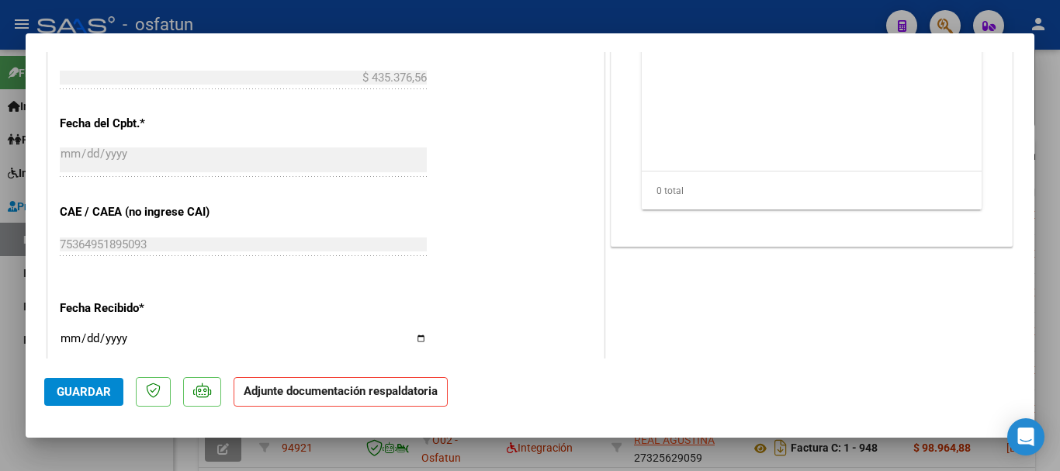
scroll to position [1192, 0]
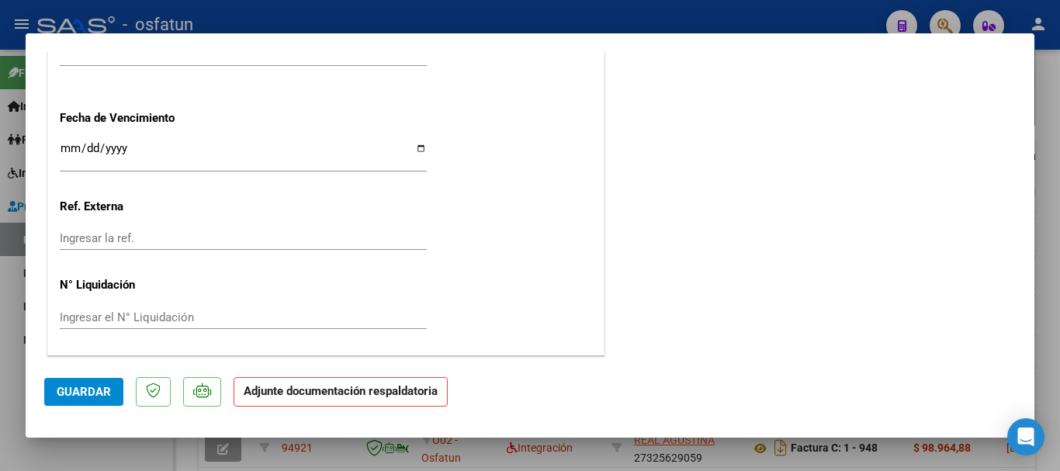
click at [1048, 348] on div at bounding box center [530, 235] width 1060 height 471
type input "$ 0,00"
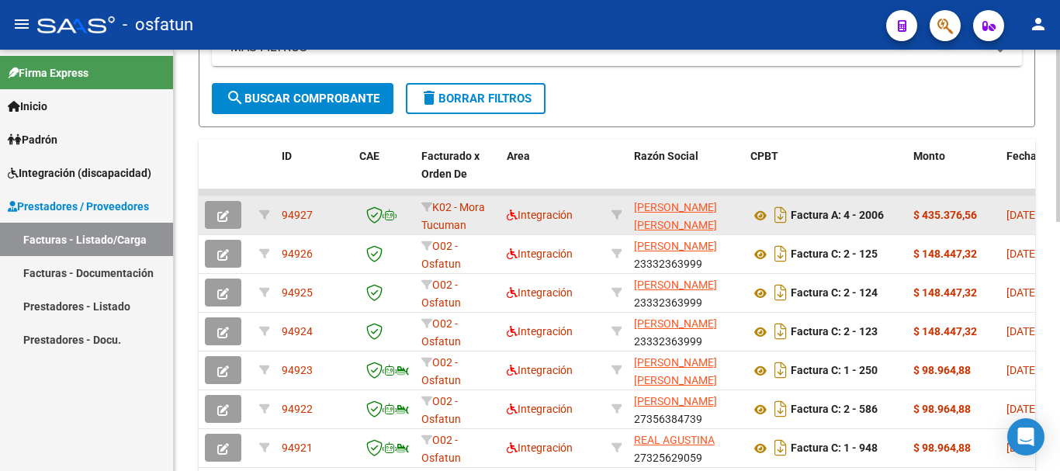
click at [220, 223] on button "button" at bounding box center [223, 215] width 36 height 28
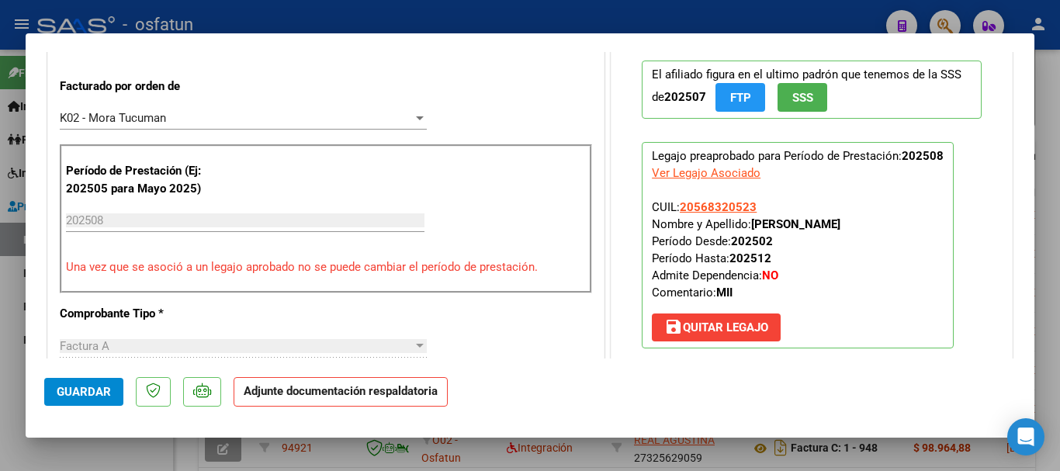
scroll to position [408, 0]
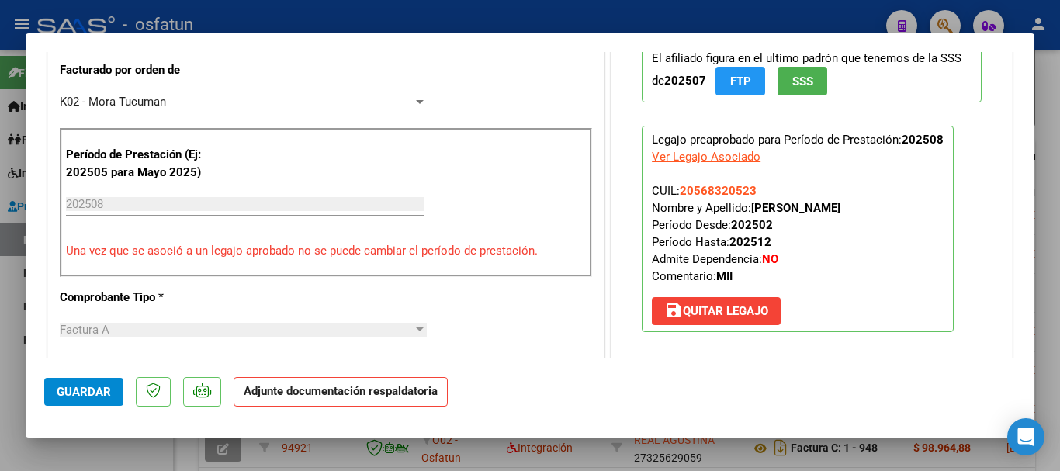
drag, startPoint x: 743, startPoint y: 209, endPoint x: 911, endPoint y: 210, distance: 167.6
click at [929, 213] on p "Legajo preaprobado para Período de Prestación: 202508 Ver Legajo Asociado CUIL:…" at bounding box center [798, 229] width 312 height 206
drag, startPoint x: 906, startPoint y: 209, endPoint x: 780, endPoint y: 192, distance: 127.6
click at [813, 204] on strong "[PERSON_NAME]" at bounding box center [795, 208] width 89 height 14
drag, startPoint x: 676, startPoint y: 190, endPoint x: 750, endPoint y: 189, distance: 74.5
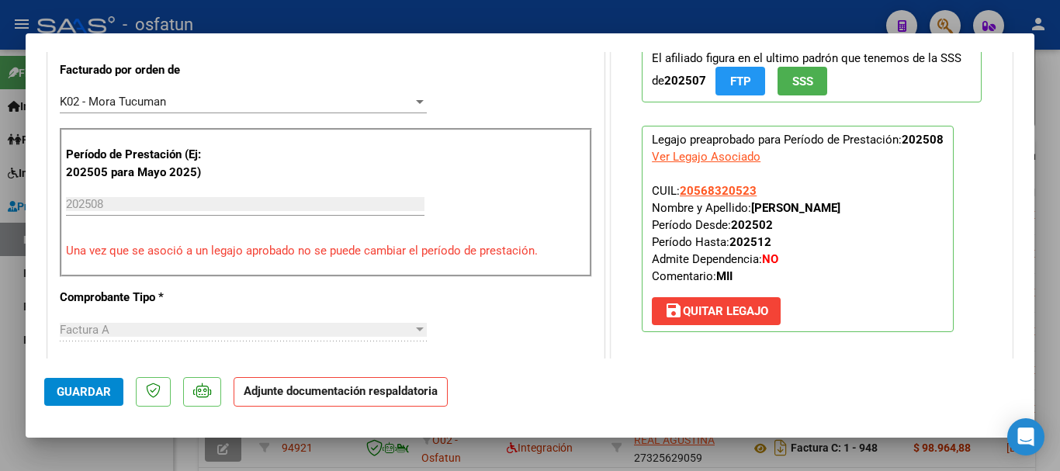
click at [750, 189] on p "Legajo preaprobado para Período de Prestación: 202508 Ver Legajo Asociado CUIL:…" at bounding box center [798, 229] width 312 height 206
copy span "20568320523"
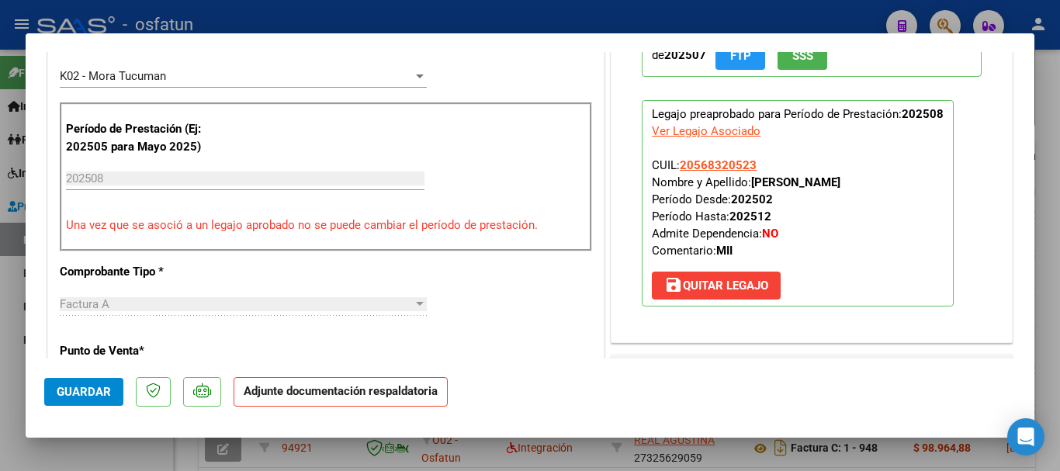
scroll to position [459, 0]
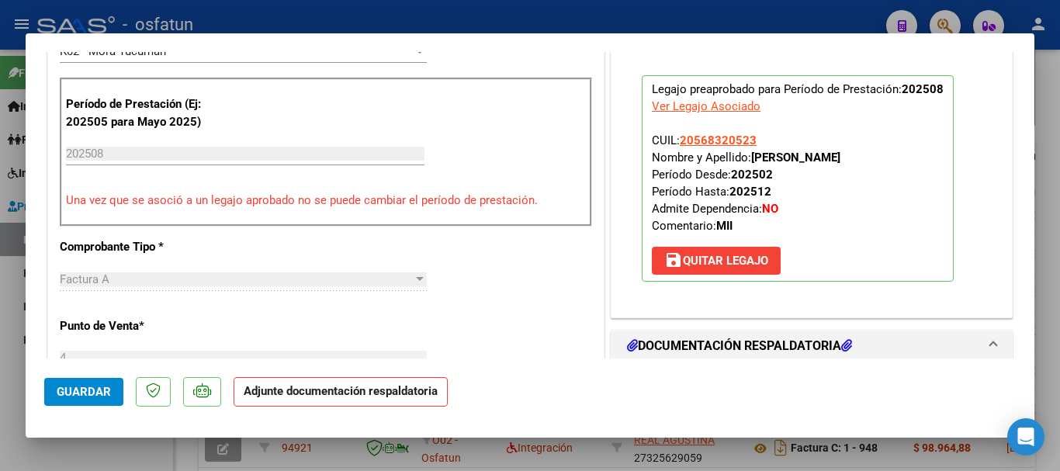
copy span "20568320523"
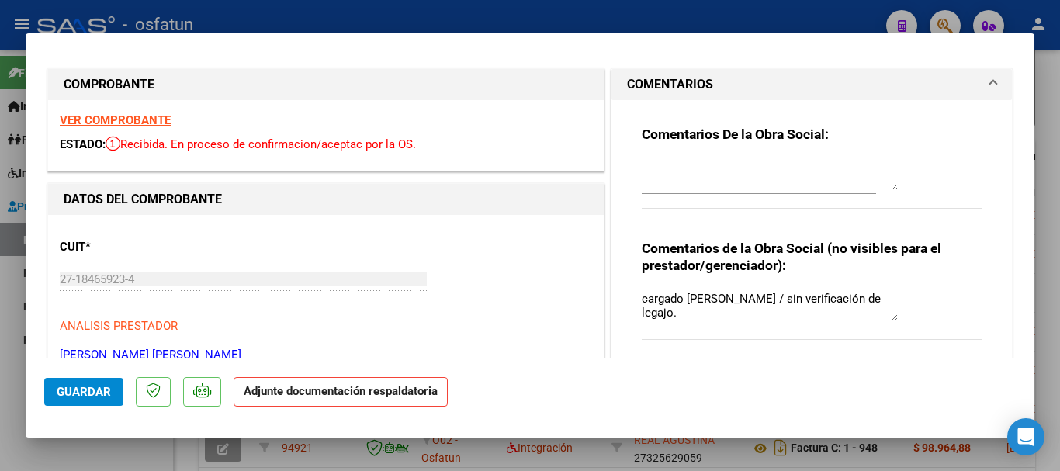
scroll to position [0, 0]
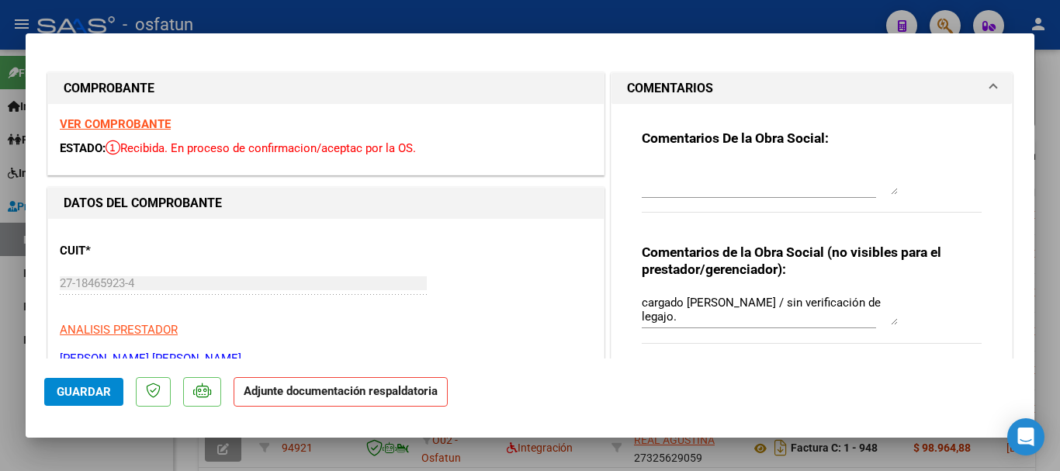
click at [715, 157] on div "Comentarios De la Obra Social:" at bounding box center [812, 180] width 340 height 100
click at [714, 175] on textarea at bounding box center [770, 179] width 256 height 31
paste textarea "20568320523"
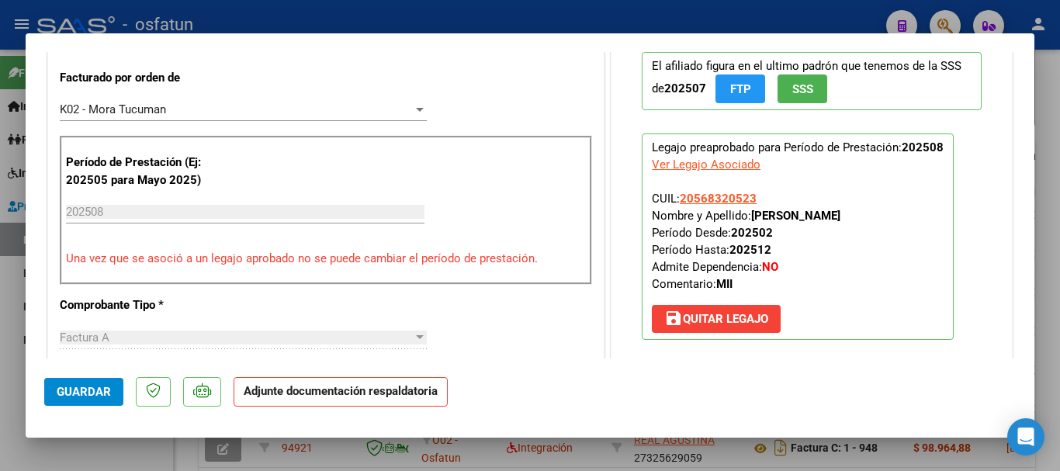
scroll to position [404, 0]
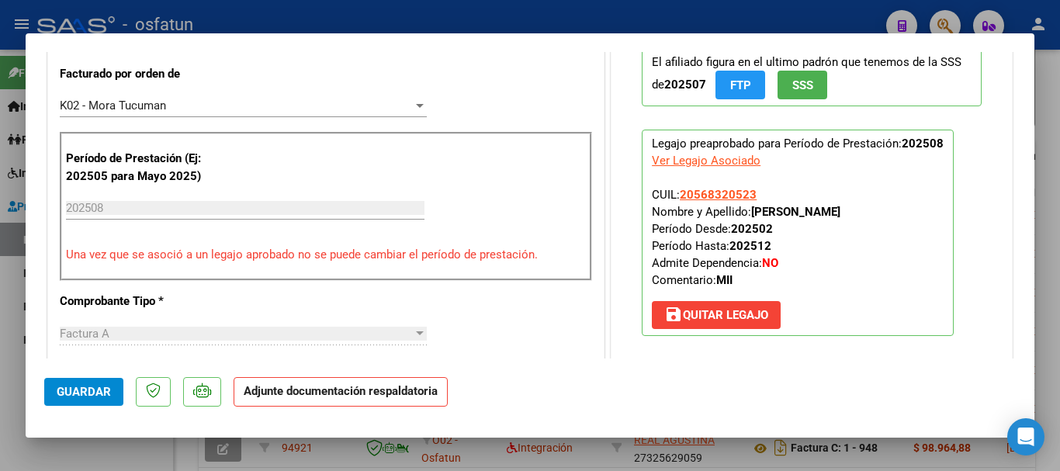
drag, startPoint x: 746, startPoint y: 206, endPoint x: 896, endPoint y: 211, distance: 150.6
click at [840, 209] on strong "[PERSON_NAME]" at bounding box center [795, 212] width 89 height 14
copy strong "[PERSON_NAME]"
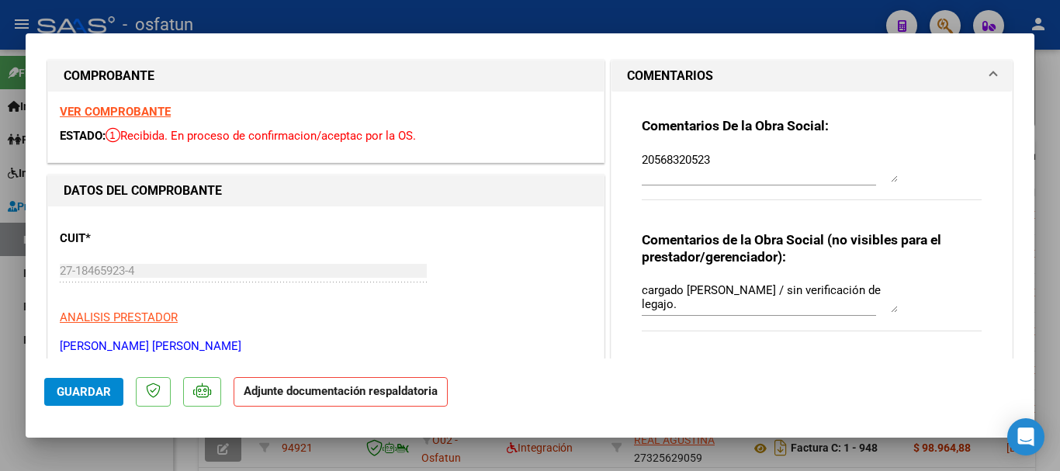
scroll to position [9, 0]
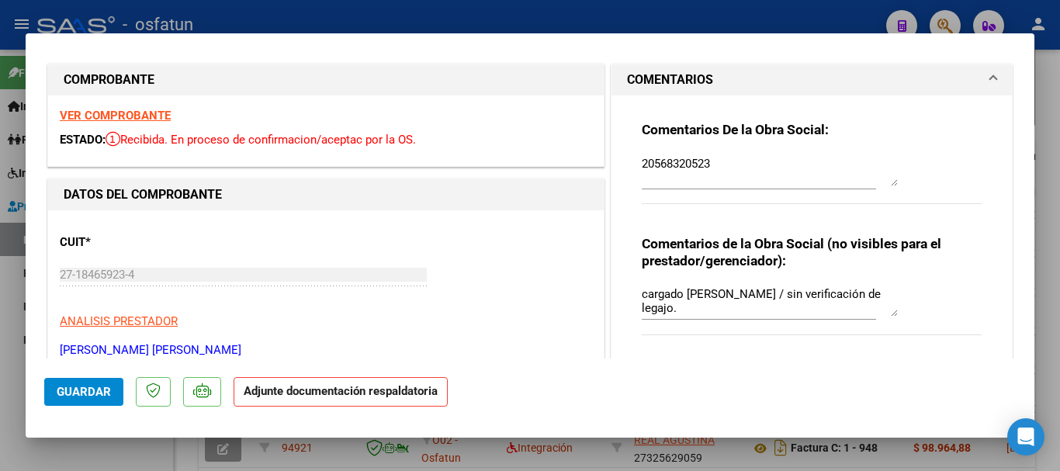
click at [756, 158] on textarea "20568320523" at bounding box center [770, 170] width 256 height 31
paste textarea "[PERSON_NAME]"
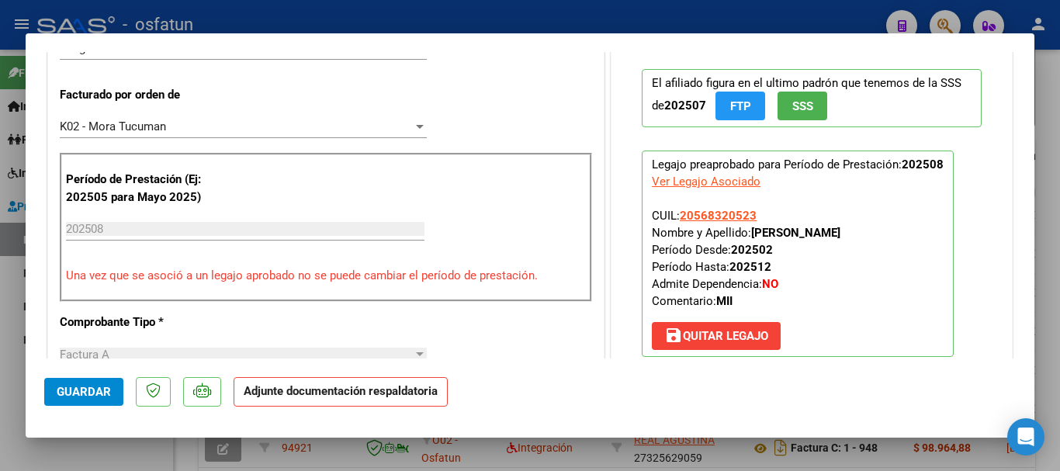
scroll to position [462, 0]
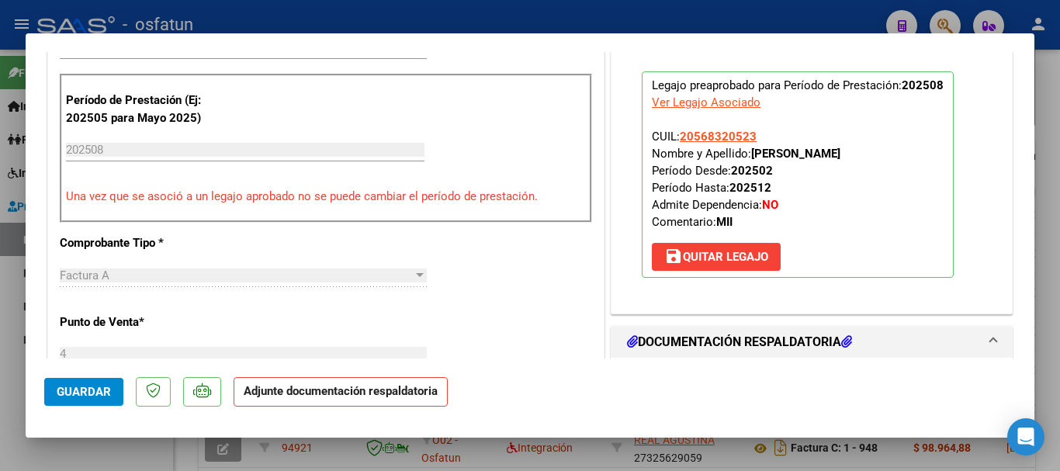
click at [689, 269] on button "save [PERSON_NAME]" at bounding box center [716, 257] width 129 height 28
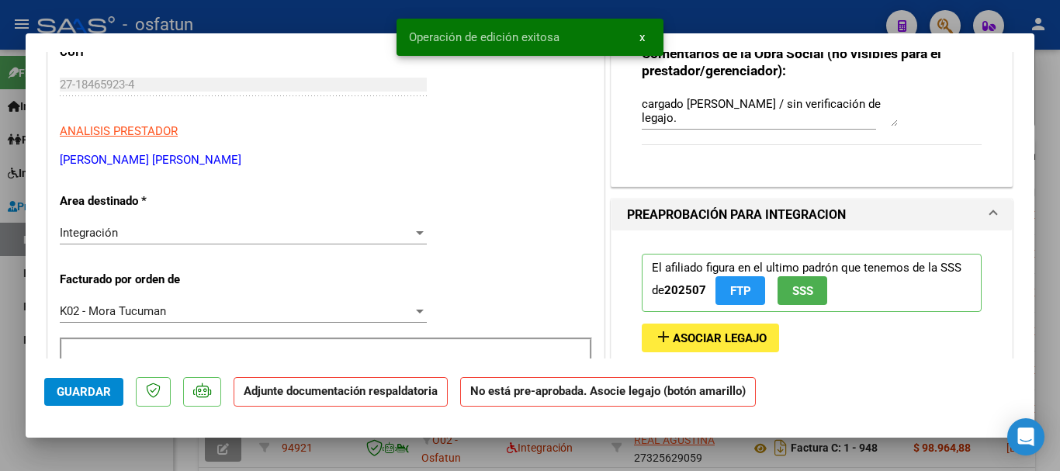
scroll to position [133, 0]
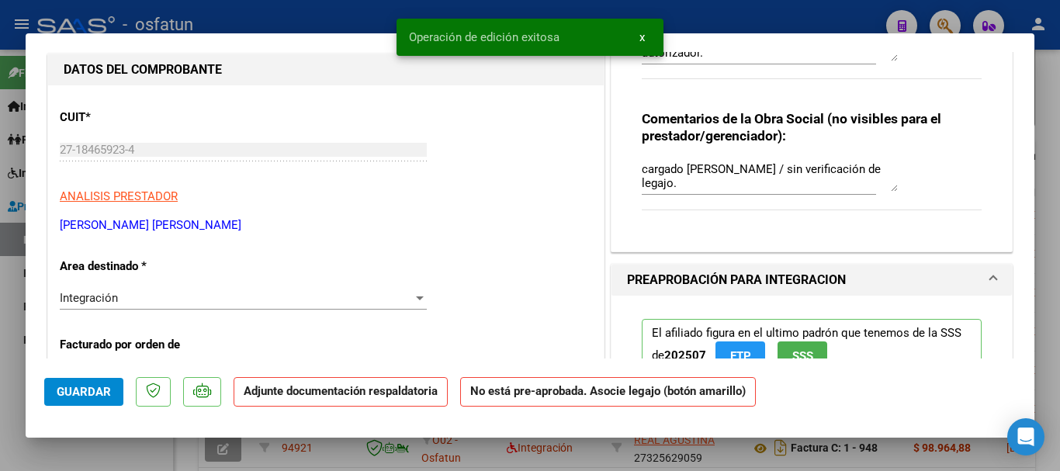
click at [698, 180] on textarea "cargado [PERSON_NAME] / sin verificación de legajo." at bounding box center [770, 176] width 256 height 31
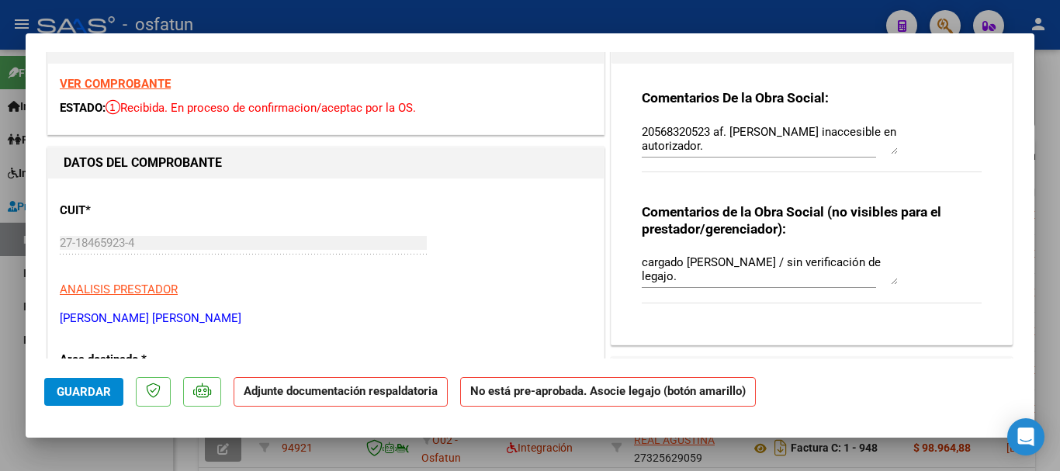
scroll to position [24, 0]
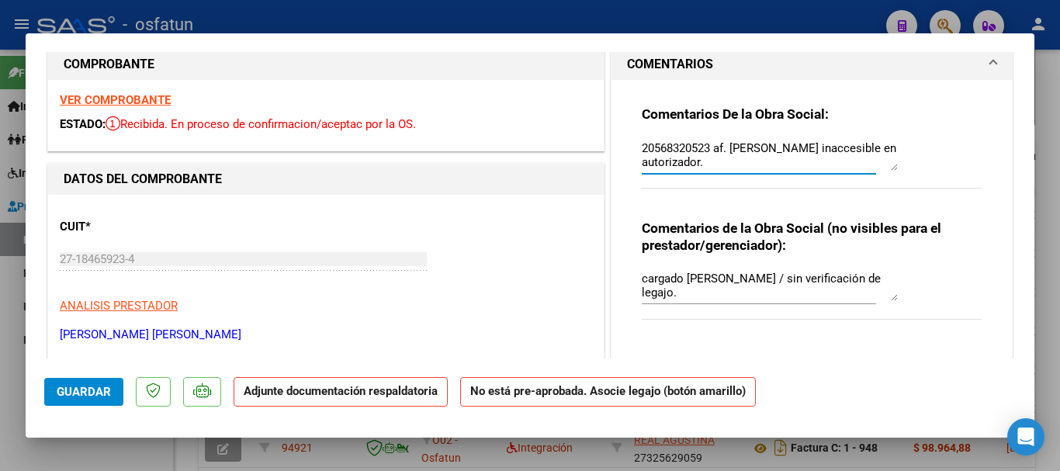
click at [833, 161] on textarea "20568320523 af. [PERSON_NAME] inaccesible en autorizador." at bounding box center [770, 155] width 256 height 31
type textarea "20568320523 af. [PERSON_NAME] inaccesible en autorizador por eso no se asocia l…"
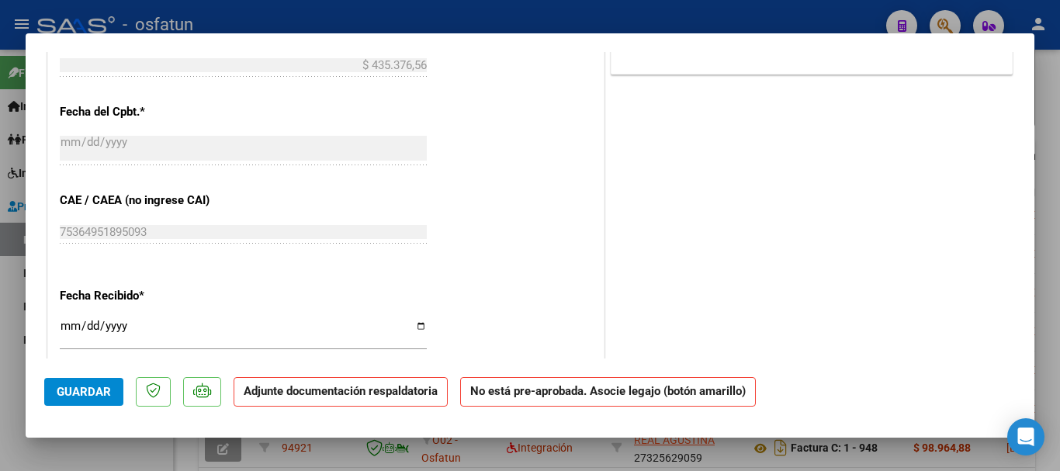
scroll to position [1152, 0]
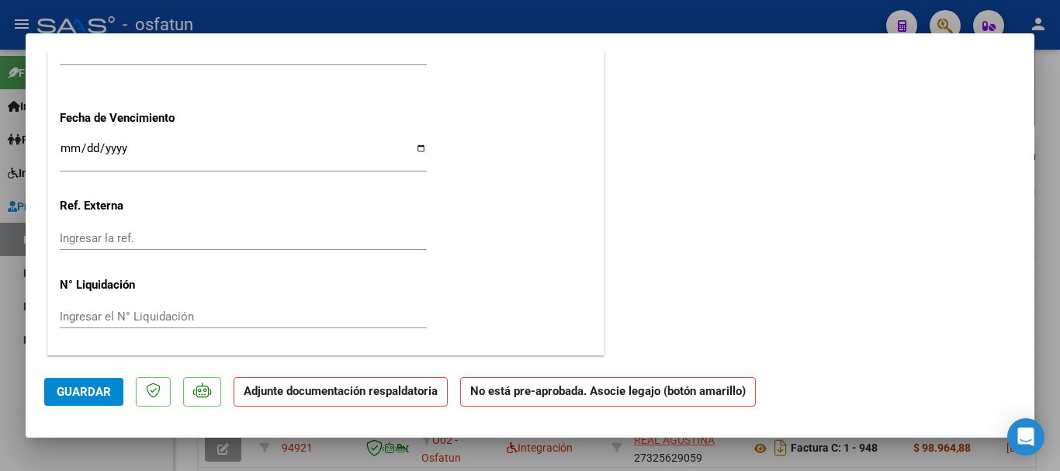
click at [76, 385] on span "Guardar" at bounding box center [84, 392] width 54 height 14
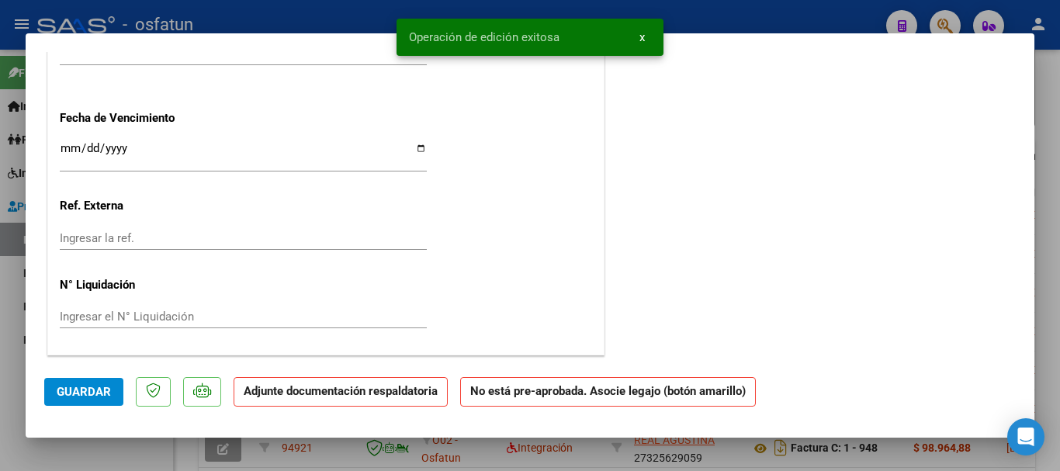
drag, startPoint x: 1044, startPoint y: 280, endPoint x: 973, endPoint y: 307, distance: 76.4
click at [1044, 280] on div at bounding box center [530, 235] width 1060 height 471
type input "$ 0,00"
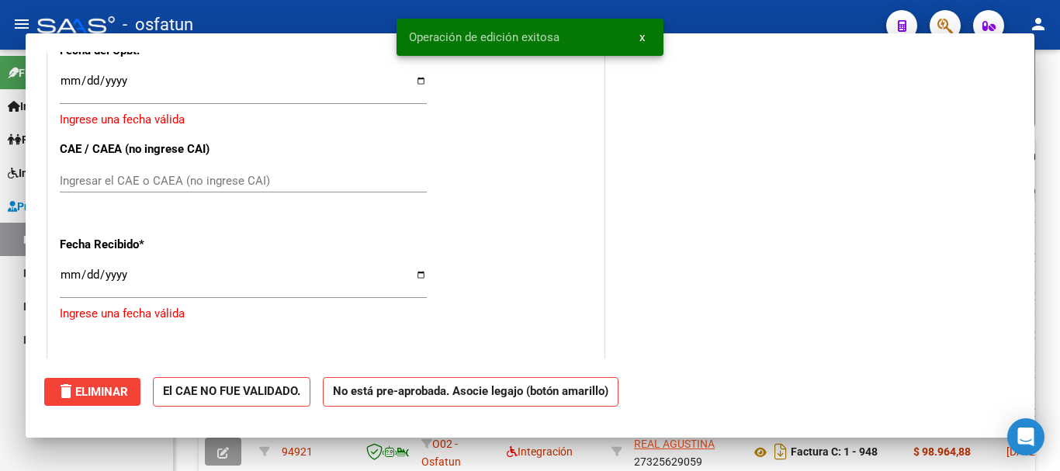
scroll to position [1384, 0]
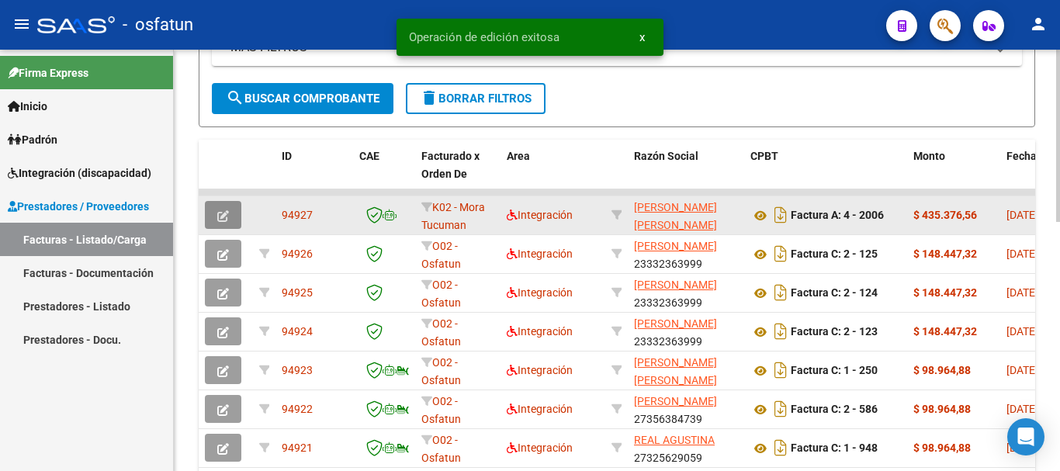
click at [225, 212] on icon "button" at bounding box center [223, 216] width 12 height 12
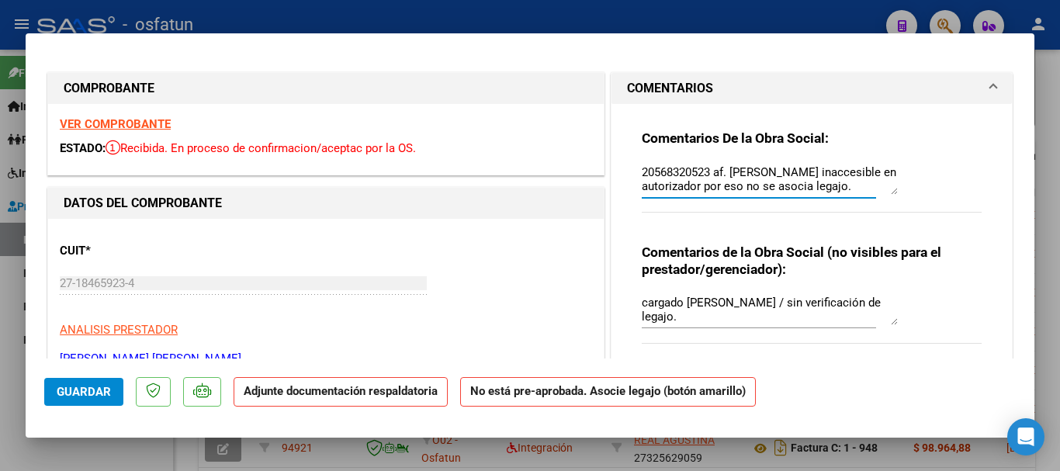
scroll to position [0, 0]
drag, startPoint x: 726, startPoint y: 171, endPoint x: 687, endPoint y: 179, distance: 39.7
click at [687, 179] on textarea "20568320523 af. [PERSON_NAME] inaccesible en autorizador por eso no se asocia l…" at bounding box center [770, 179] width 256 height 31
drag, startPoint x: 795, startPoint y: 178, endPoint x: 733, endPoint y: 178, distance: 62.1
click at [795, 178] on textarea "20568320523 af. [PERSON_NAME] inaccesible en autorizador por eso no se asocia l…" at bounding box center [770, 179] width 256 height 31
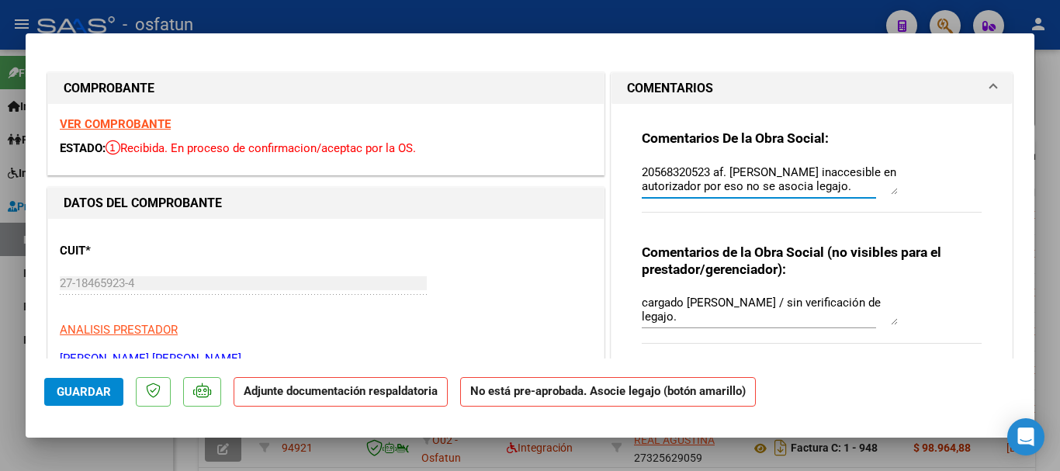
click at [727, 169] on textarea "20568320523 af. [PERSON_NAME] inaccesible en autorizador por eso no se asocia l…" at bounding box center [770, 179] width 256 height 31
drag, startPoint x: 727, startPoint y: 170, endPoint x: 681, endPoint y: 188, distance: 49.9
click at [685, 182] on textarea "20568320523 af. [PERSON_NAME] inaccesible en autorizador por eso no se asocia l…" at bounding box center [770, 179] width 256 height 31
click at [803, 219] on div "Comentarios De la Obra Social: 20568320523 af. [PERSON_NAME] inaccesible en aut…" at bounding box center [812, 180] width 340 height 100
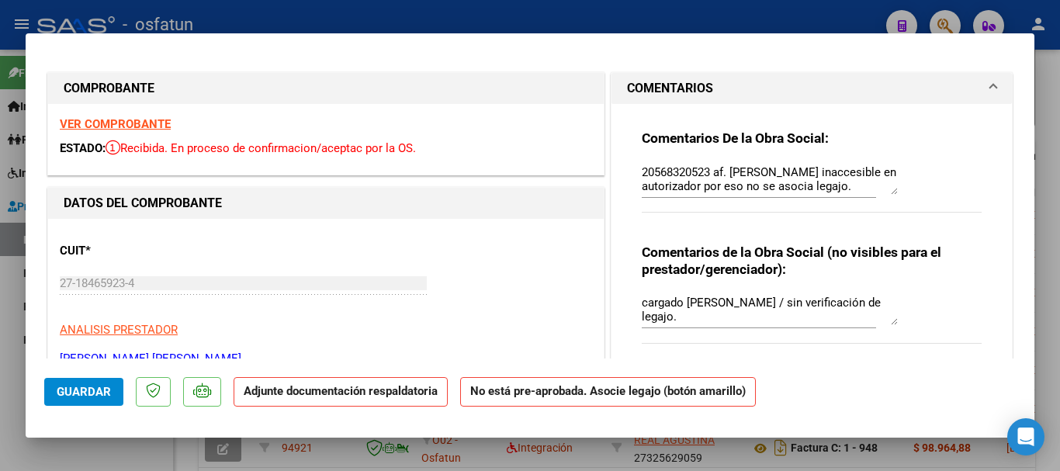
click at [1034, 57] on div at bounding box center [530, 235] width 1060 height 471
type input "$ 0,00"
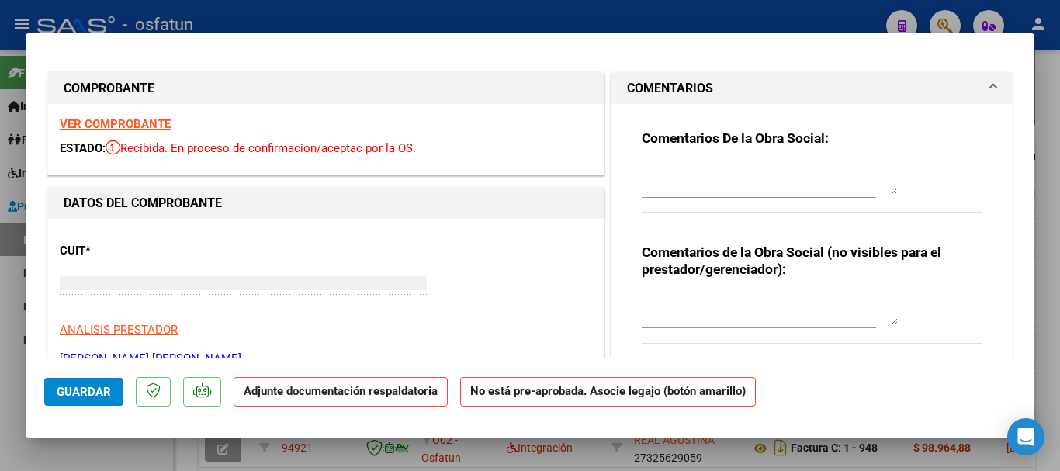
scroll to position [0, 0]
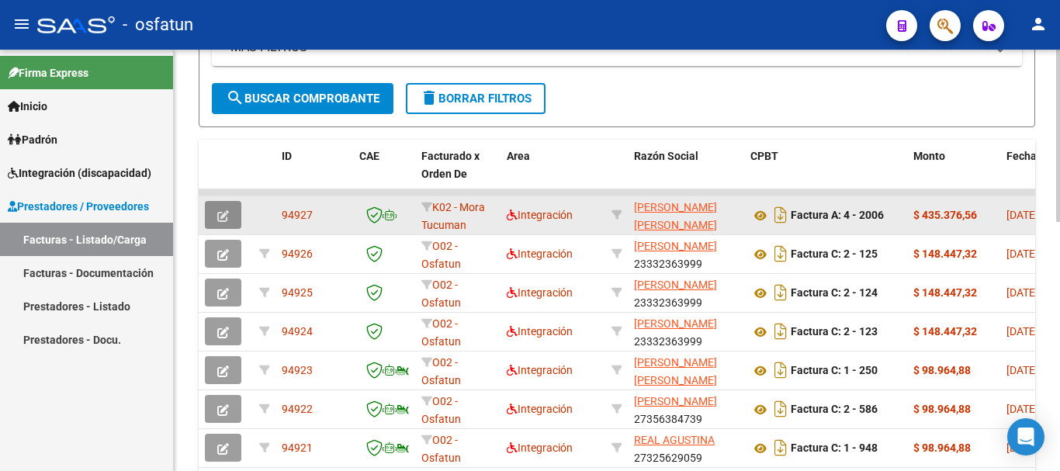
click at [228, 210] on button "button" at bounding box center [223, 215] width 36 height 28
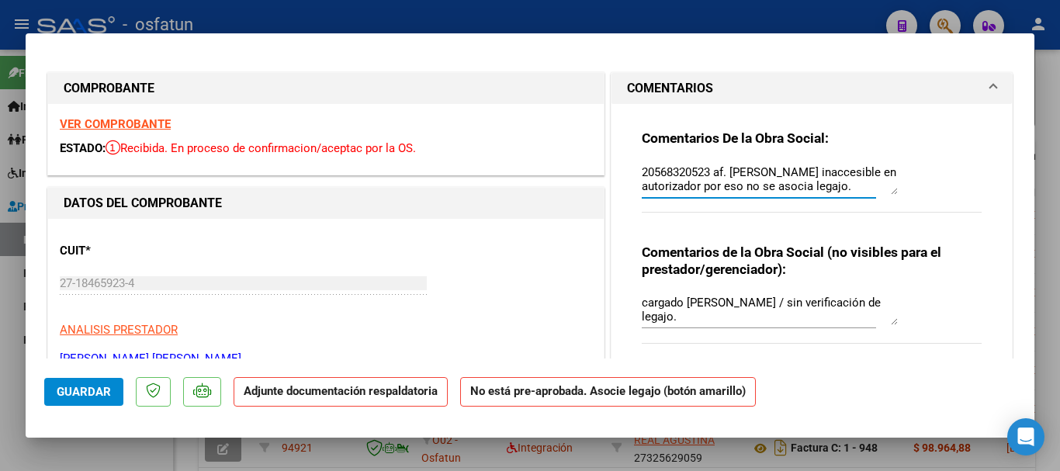
drag, startPoint x: 749, startPoint y: 170, endPoint x: 846, endPoint y: 171, distance: 97.0
click at [846, 171] on textarea "20568320523 af. [PERSON_NAME] inaccesible en autorizador por eso no se asocia l…" at bounding box center [770, 179] width 256 height 31
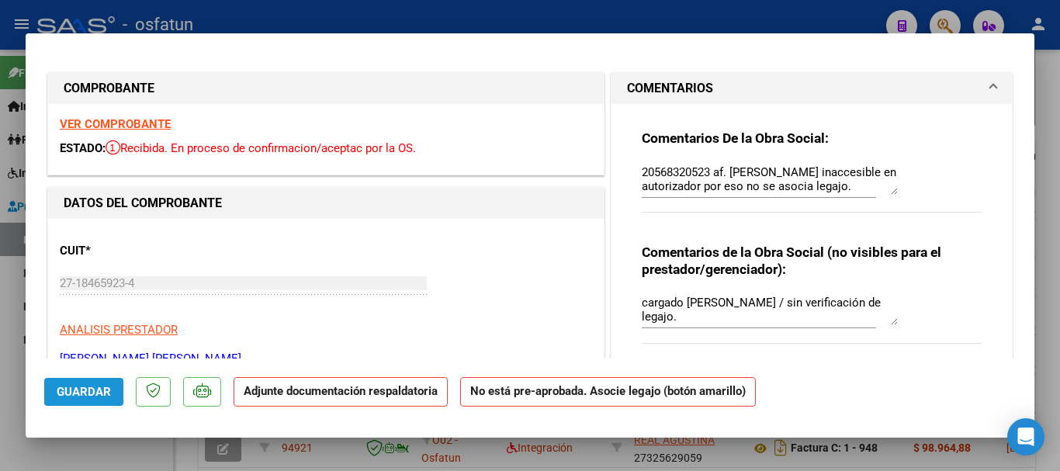
click at [81, 399] on button "Guardar" at bounding box center [83, 392] width 79 height 28
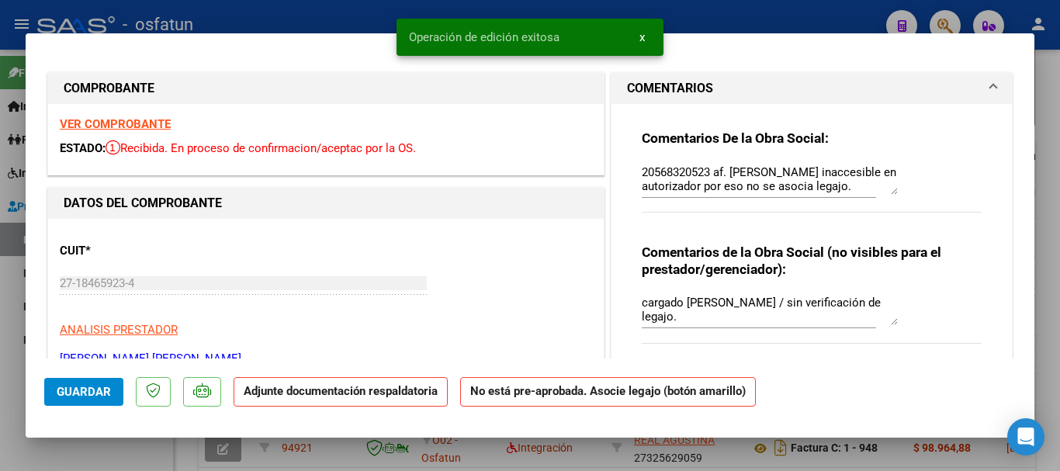
click at [1048, 355] on div at bounding box center [530, 235] width 1060 height 471
type input "$ 0,00"
